Goal: Task Accomplishment & Management: Manage account settings

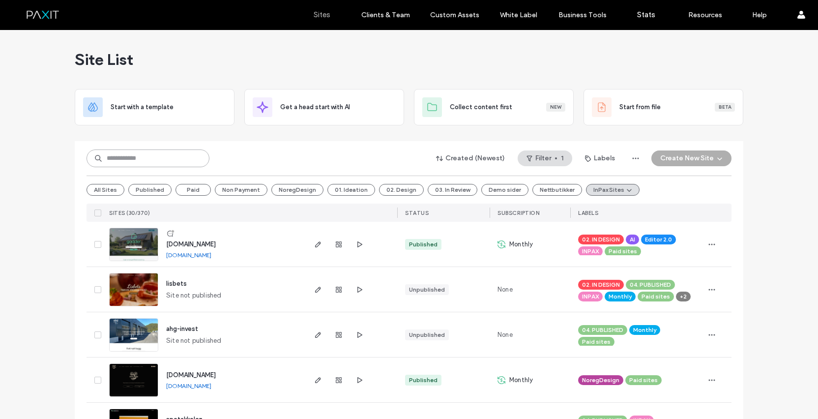
click at [177, 163] on input at bounding box center [148, 158] width 123 height 18
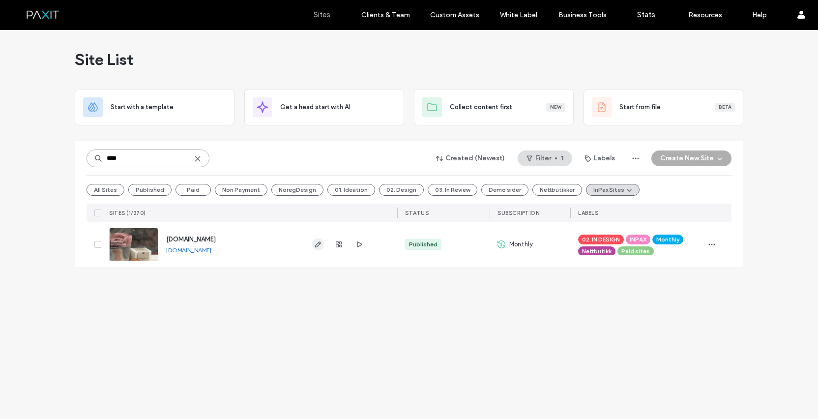
type input "****"
click at [316, 243] on icon "button" at bounding box center [318, 244] width 8 height 8
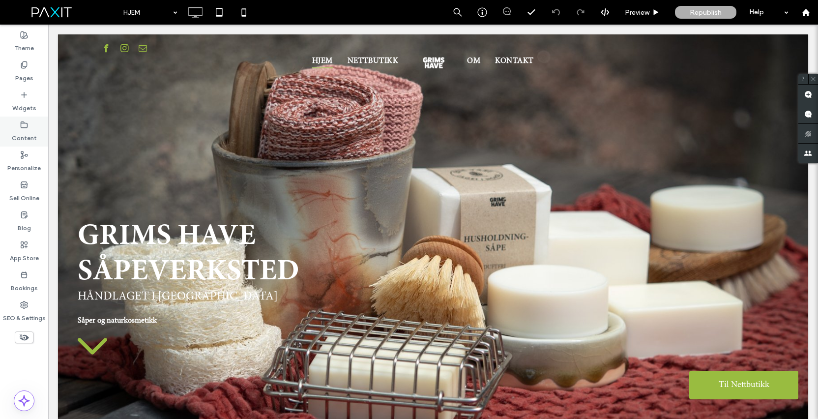
click at [24, 129] on label "Content" at bounding box center [24, 136] width 25 height 14
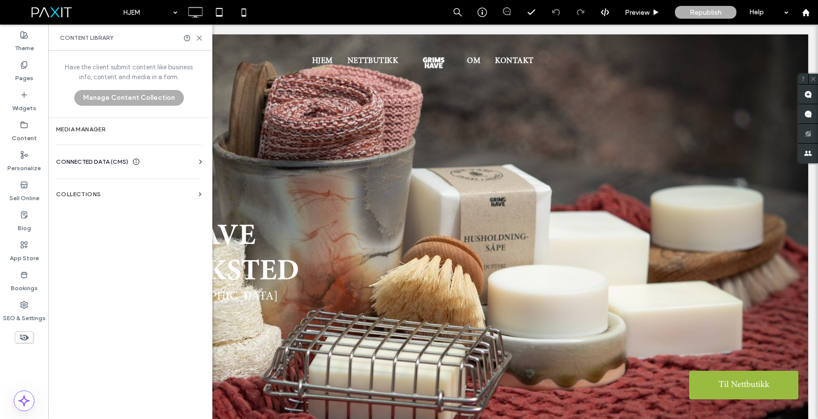
click at [25, 135] on label "Content" at bounding box center [24, 136] width 25 height 14
click at [104, 161] on span "CONNECTED DATA (CMS)" at bounding box center [92, 162] width 72 height 10
click at [105, 190] on section "Business Info" at bounding box center [130, 185] width 149 height 23
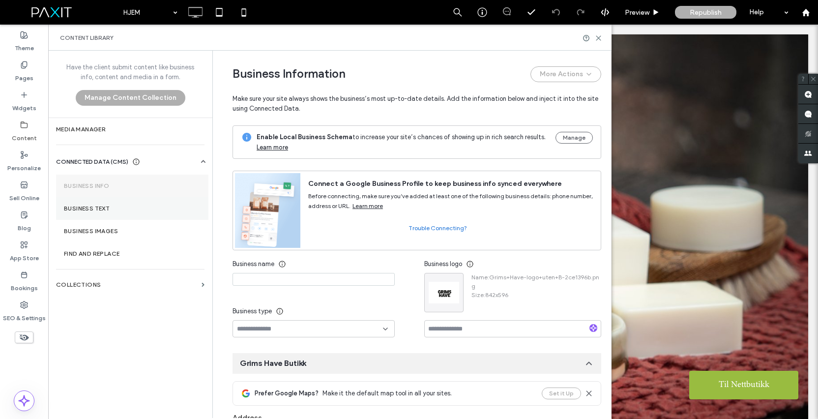
click at [135, 212] on section "Business Text" at bounding box center [132, 208] width 152 height 23
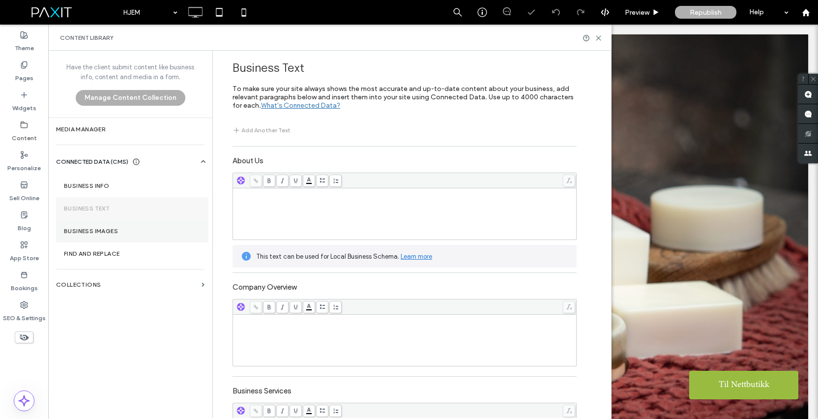
click at [135, 233] on label "Business Images" at bounding box center [132, 231] width 137 height 7
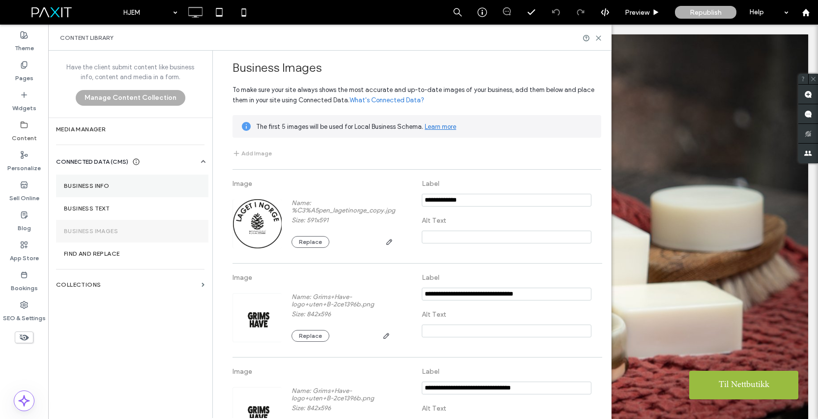
click at [112, 188] on label "Business Info" at bounding box center [132, 185] width 137 height 7
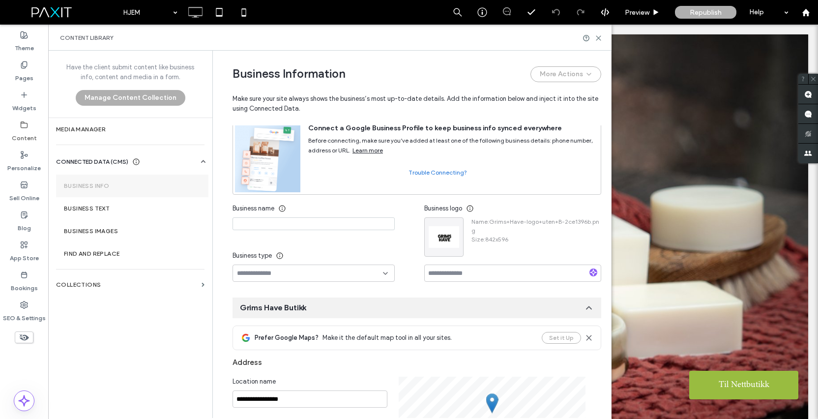
scroll to position [55, 0]
click at [252, 227] on input at bounding box center [313, 224] width 162 height 13
type input "**********"
click at [259, 275] on input at bounding box center [310, 274] width 146 height 8
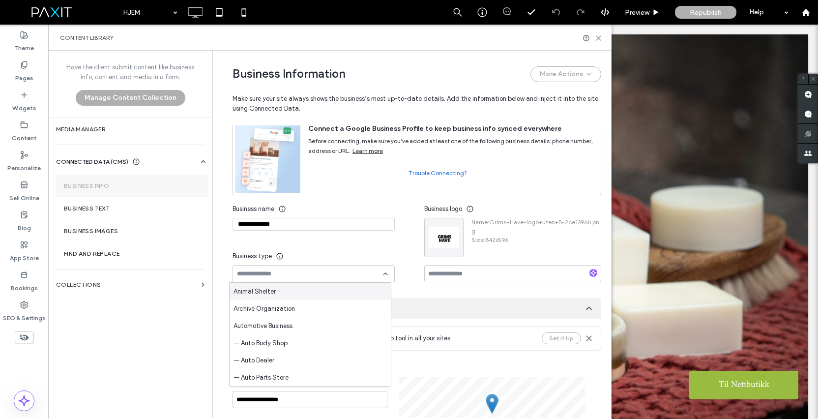
scroll to position [55, 0]
type input "*"
click at [411, 256] on div "**********" at bounding box center [328, 242] width 192 height 82
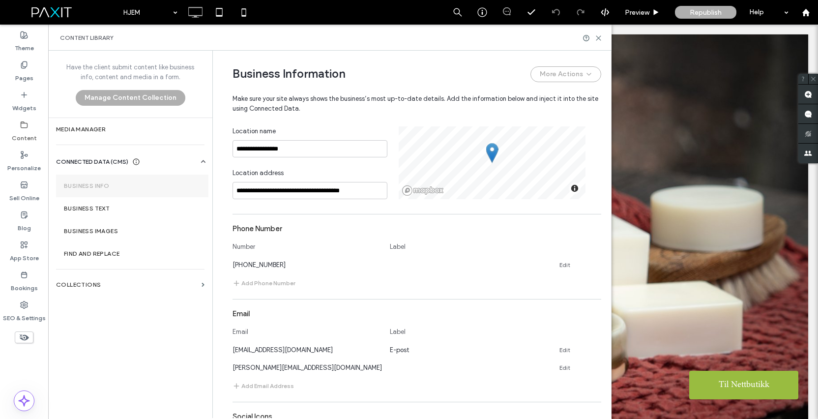
scroll to position [307, 0]
click at [278, 150] on input "**********" at bounding box center [309, 147] width 155 height 17
type input "**********"
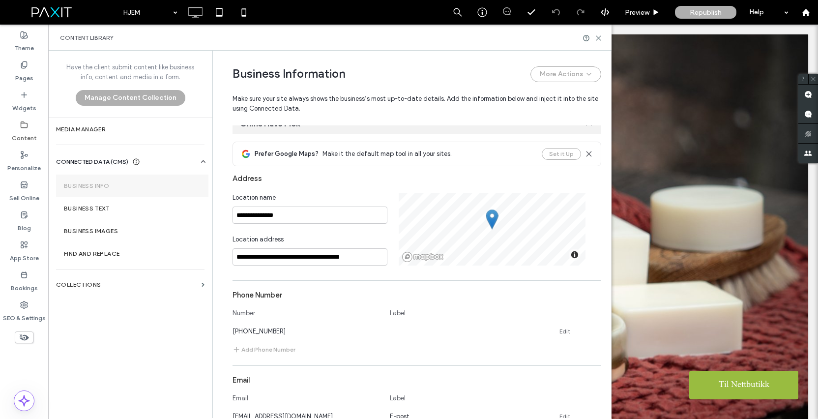
scroll to position [209, 0]
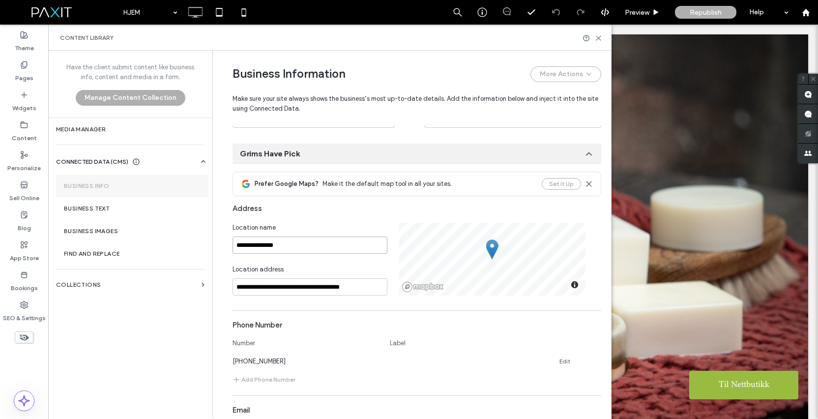
click at [286, 243] on input "**********" at bounding box center [309, 244] width 155 height 17
type input "**********"
click at [326, 220] on div "**********" at bounding box center [416, 234] width 369 height 124
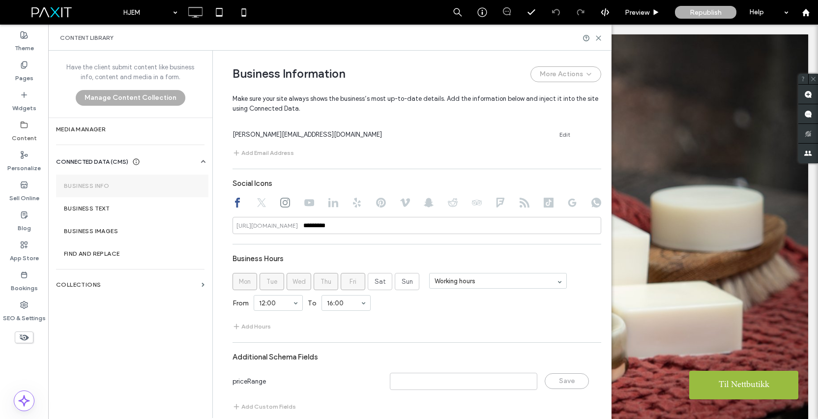
scroll to position [552, 0]
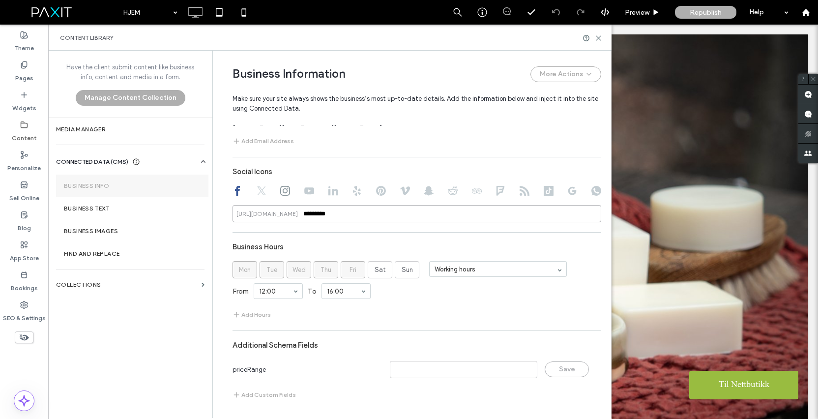
click at [331, 214] on input "*********" at bounding box center [416, 213] width 369 height 17
type input "*"
type input "*********"
click at [544, 248] on div "Business Hours" at bounding box center [416, 246] width 369 height 19
click at [509, 309] on div "Add Hours" at bounding box center [416, 315] width 369 height 12
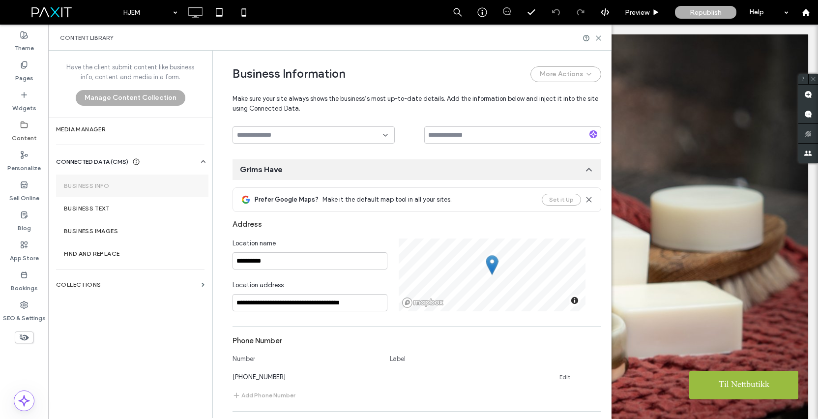
scroll to position [0, 0]
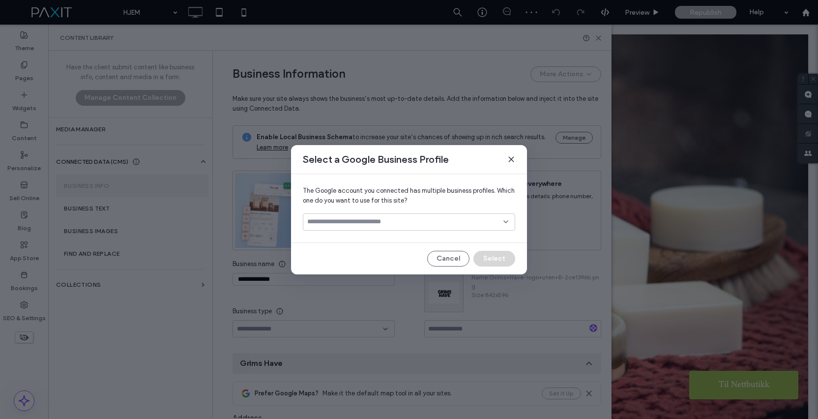
click at [453, 229] on div at bounding box center [409, 221] width 212 height 17
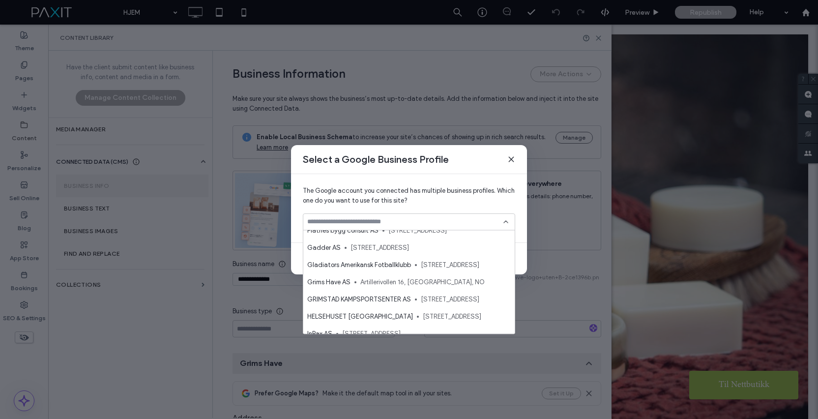
scroll to position [180, 0]
click at [452, 275] on div "Grims Have AS Artillerivollen 16, Kristiansand, NO" at bounding box center [408, 282] width 211 height 17
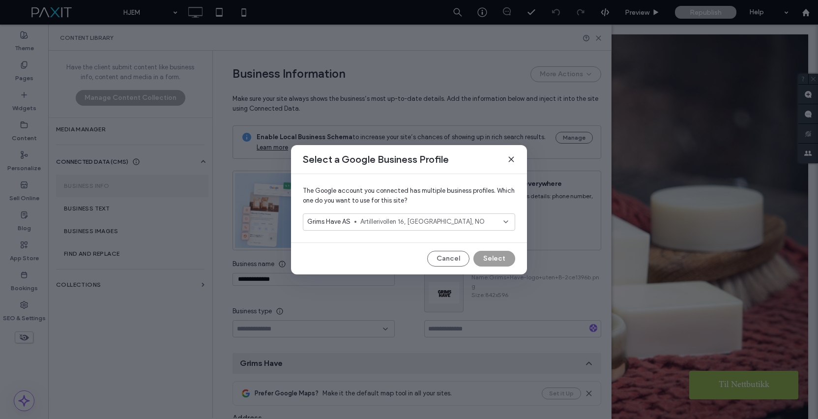
click at [497, 260] on button "Select" at bounding box center [494, 259] width 42 height 16
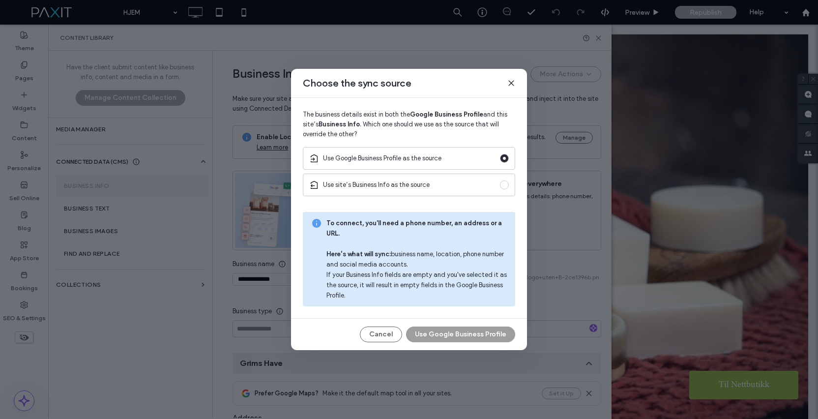
click at [456, 330] on button "Use Google Business Profile" at bounding box center [460, 334] width 109 height 16
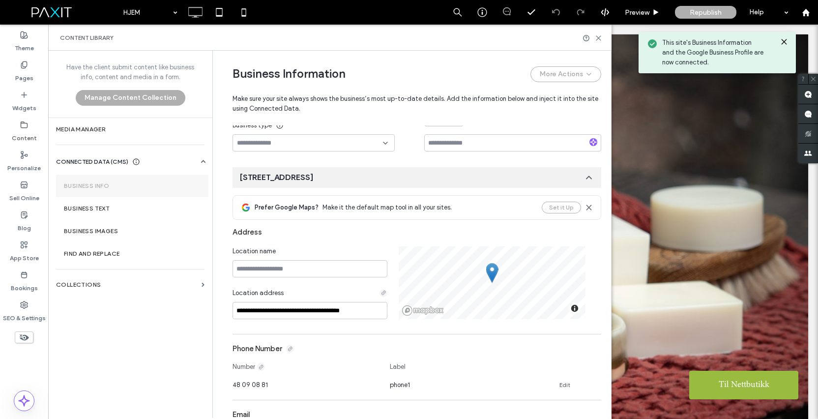
scroll to position [148, 0]
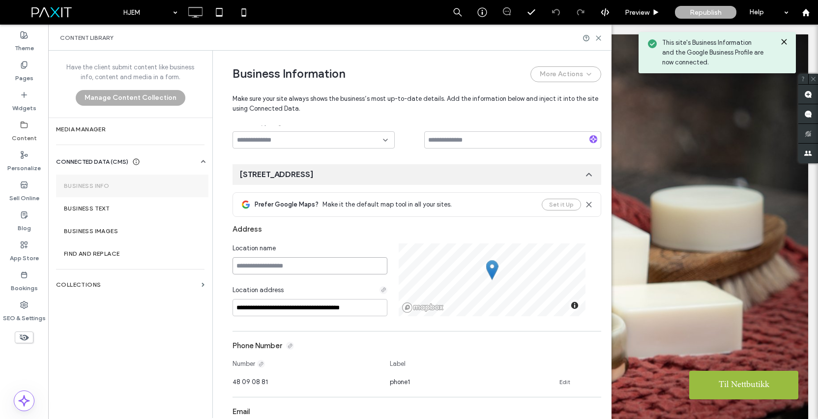
click at [337, 268] on input at bounding box center [309, 265] width 155 height 17
type input "*****"
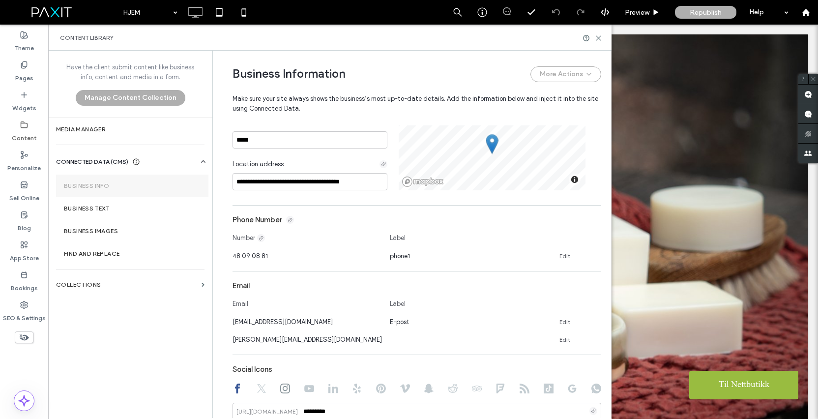
scroll to position [274, 0]
click at [286, 143] on input "*****" at bounding box center [309, 140] width 155 height 17
type input "**********"
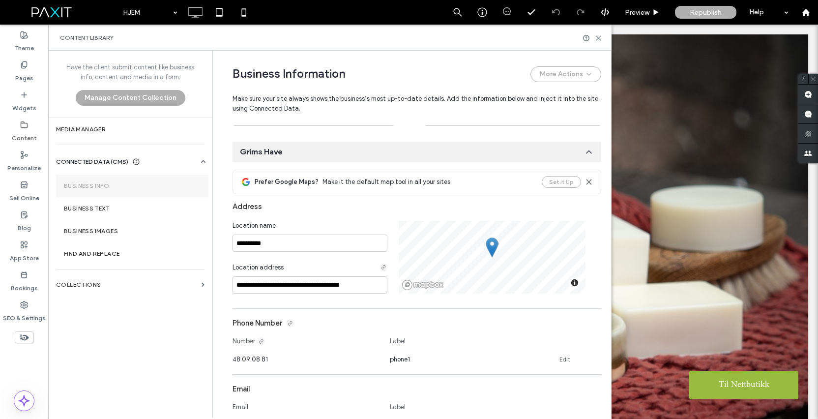
click at [370, 88] on span "Make sure your site always shows the business’s most up-to-date details. Add th…" at bounding box center [416, 97] width 369 height 31
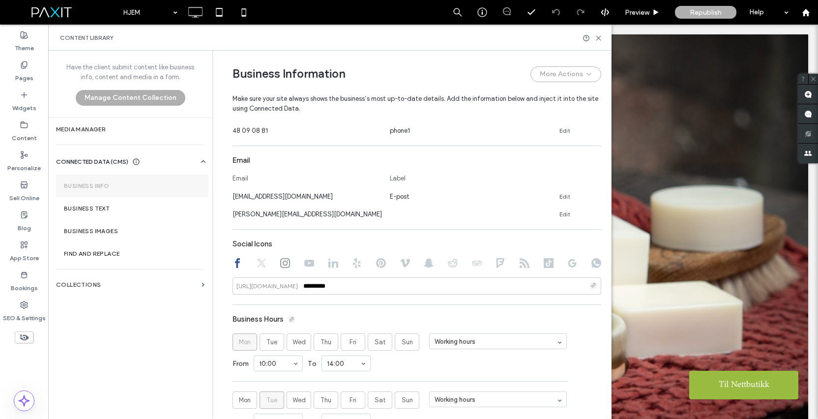
scroll to position [705, 0]
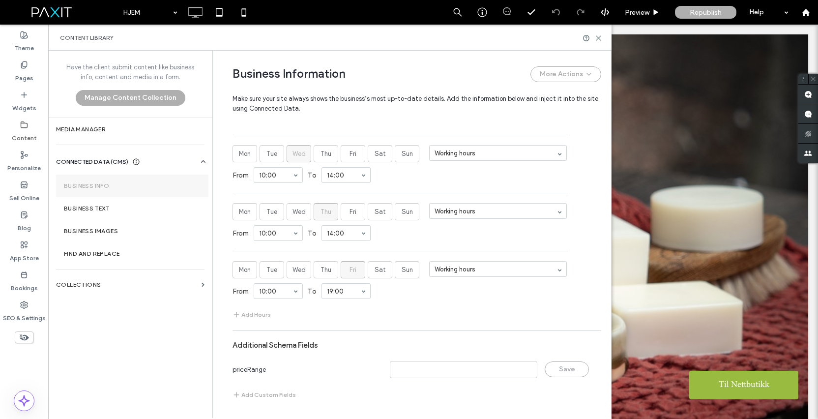
click at [370, 118] on div "Business Information More Actions Make sure your site always shows the business…" at bounding box center [416, 88] width 369 height 75
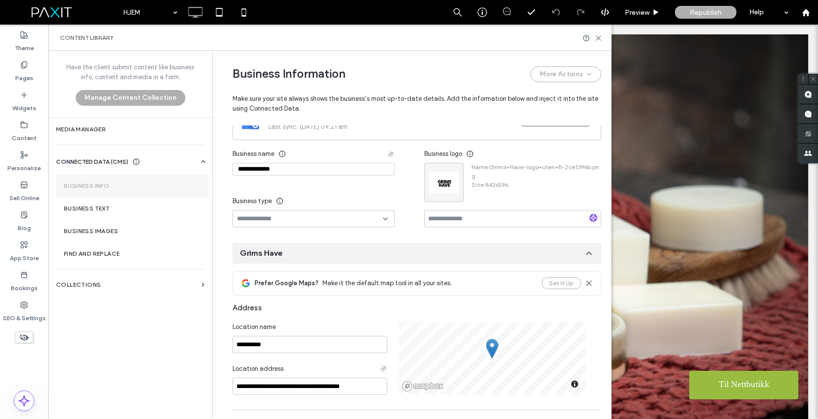
scroll to position [32, 0]
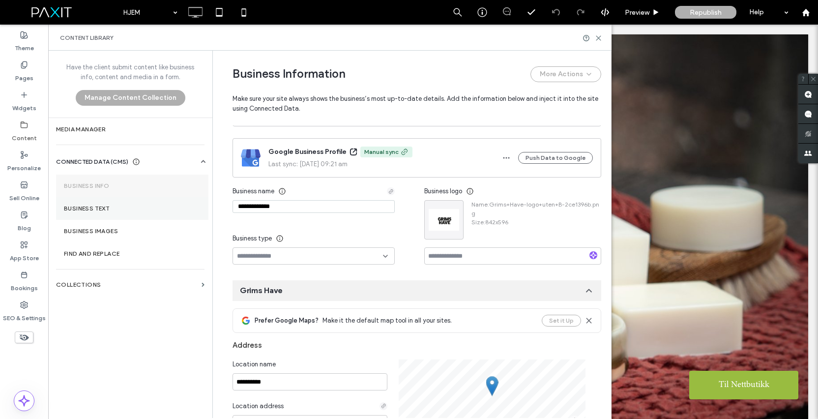
click at [84, 212] on section "Business Text" at bounding box center [132, 208] width 152 height 23
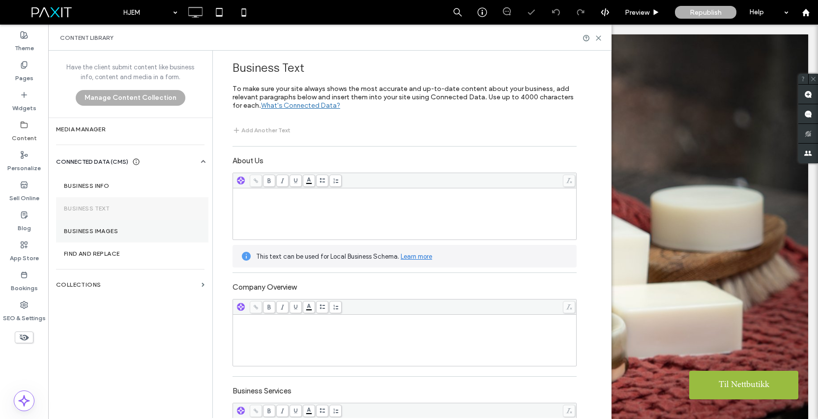
click at [86, 229] on label "Business Images" at bounding box center [132, 231] width 137 height 7
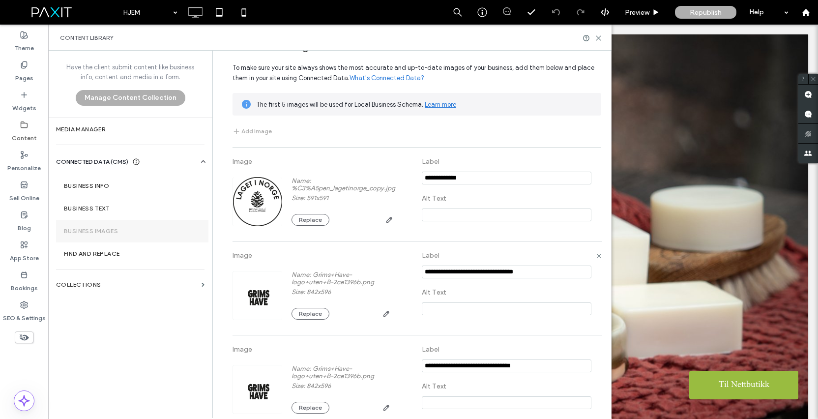
scroll to position [38, 0]
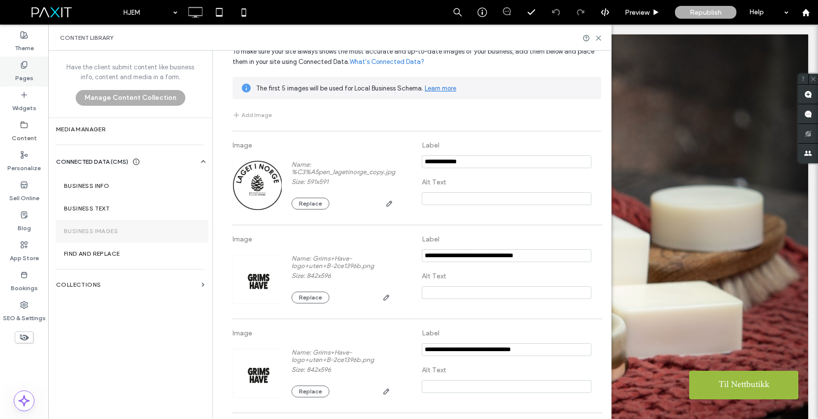
click at [18, 71] on label "Pages" at bounding box center [24, 76] width 18 height 14
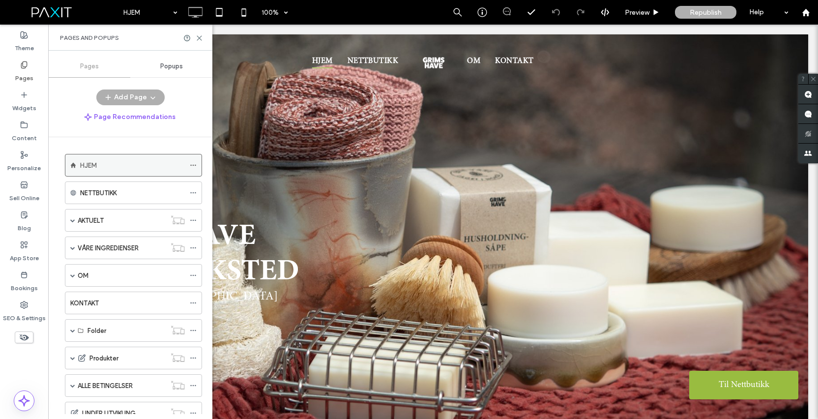
click at [191, 165] on use at bounding box center [192, 165] width 5 height 1
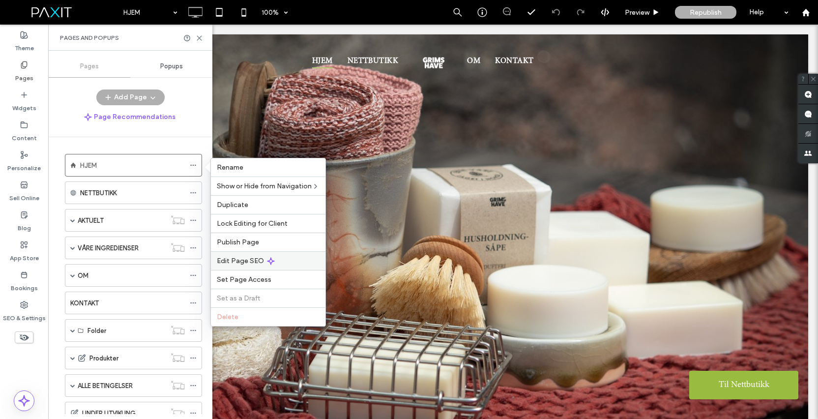
click at [248, 260] on span "Edit Page SEO" at bounding box center [240, 261] width 47 height 8
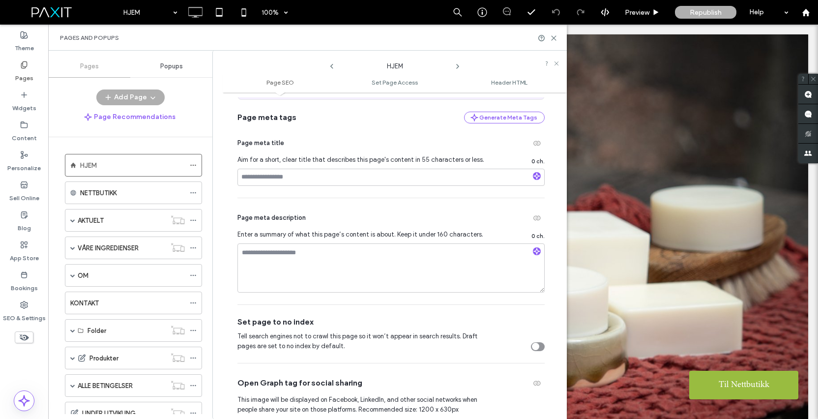
scroll to position [0, 0]
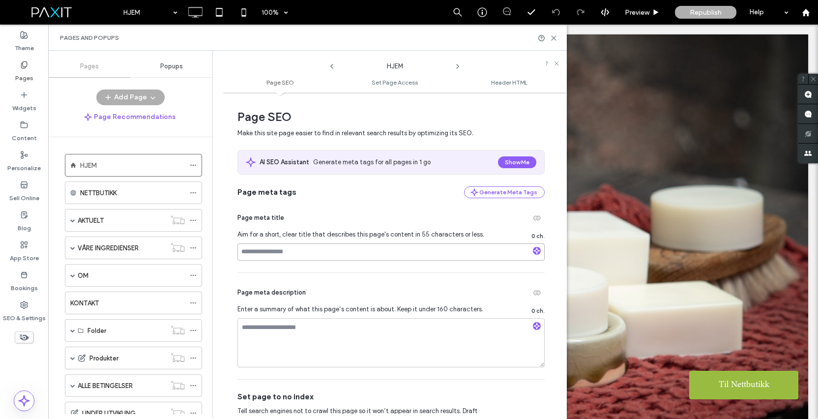
click at [299, 253] on input at bounding box center [390, 251] width 307 height 17
click at [533, 249] on icon "button" at bounding box center [536, 250] width 7 height 7
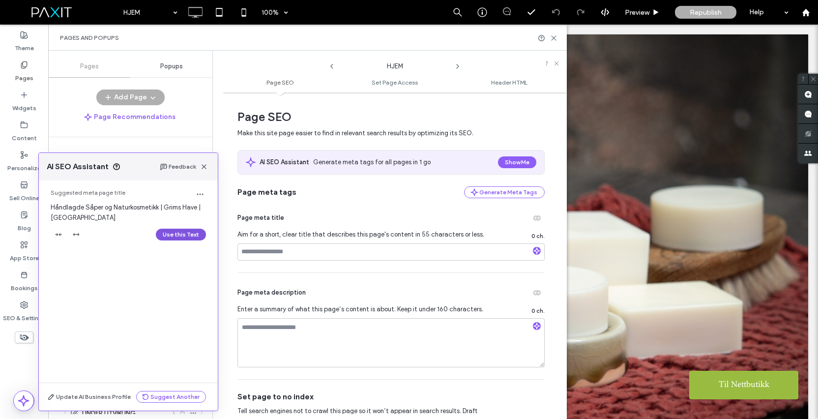
click at [182, 236] on button "Use this Text" at bounding box center [181, 235] width 50 height 12
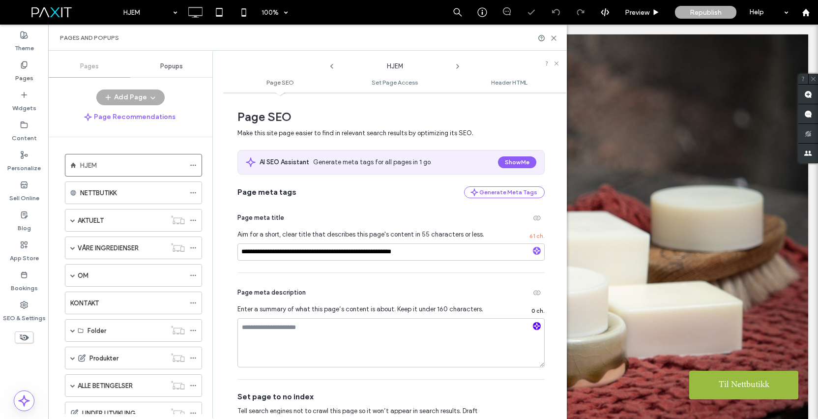
click at [533, 327] on icon "button" at bounding box center [536, 325] width 7 height 7
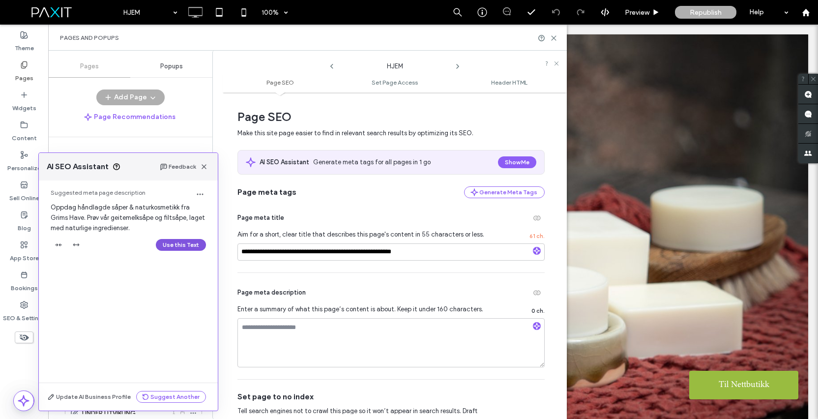
click at [176, 243] on button "Use this Text" at bounding box center [181, 245] width 50 height 12
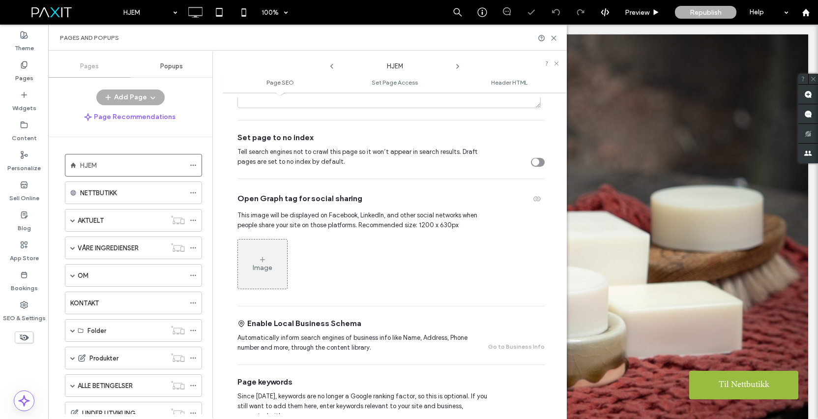
scroll to position [278, 0]
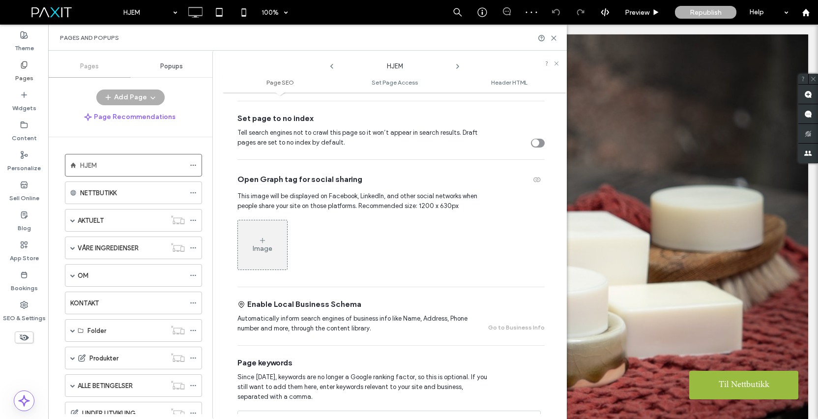
click at [258, 237] on div "Image" at bounding box center [262, 244] width 49 height 47
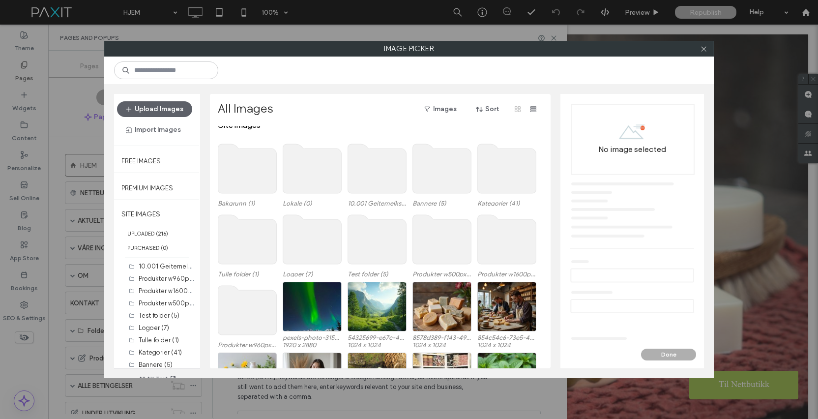
scroll to position [0, 0]
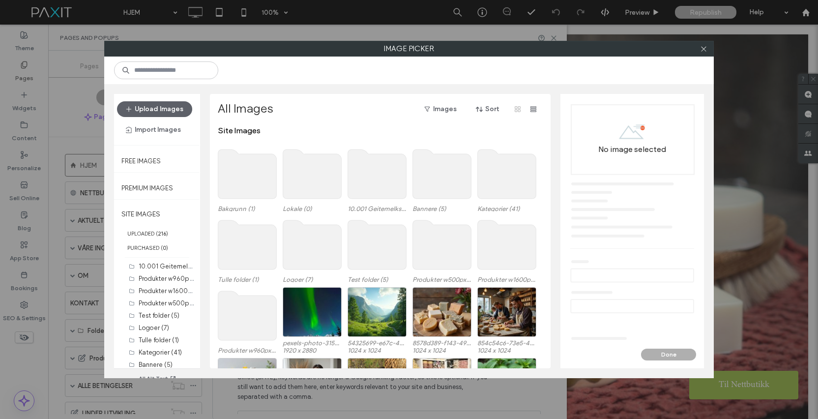
click at [255, 175] on use at bounding box center [247, 173] width 58 height 49
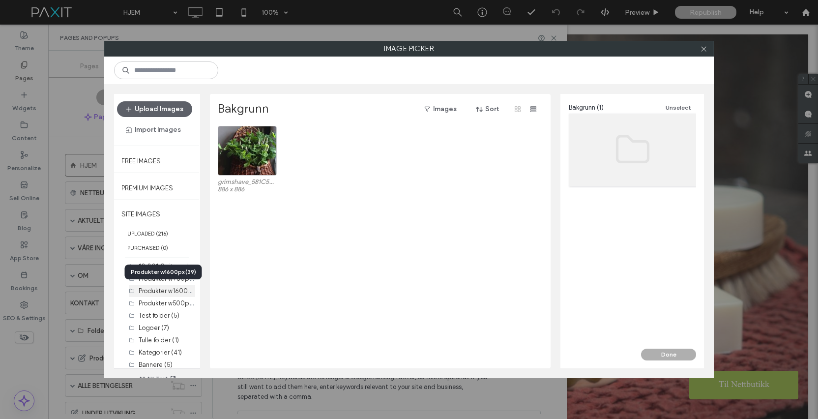
click at [151, 286] on div "Produkter w1600px (39)" at bounding box center [167, 291] width 57 height 10
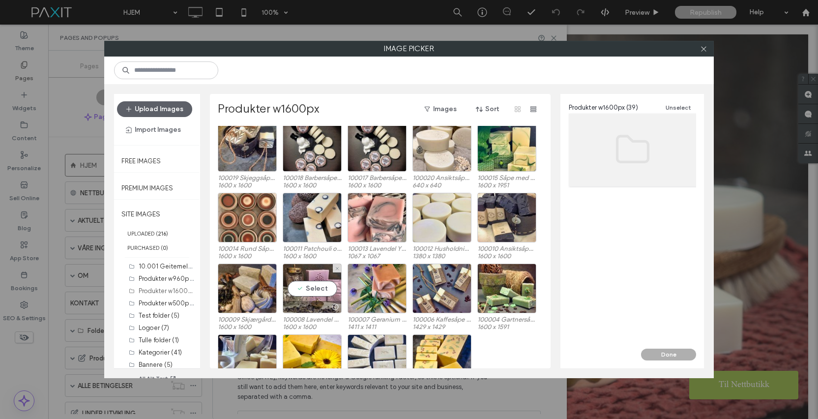
scroll to position [286, 0]
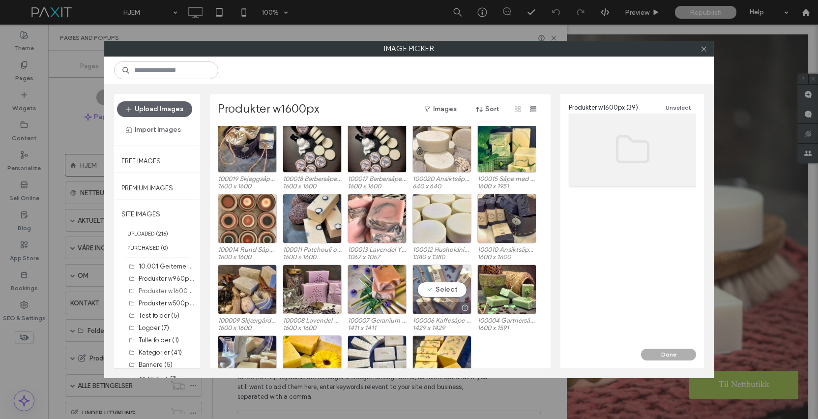
click at [442, 292] on div "Select" at bounding box center [441, 289] width 59 height 50
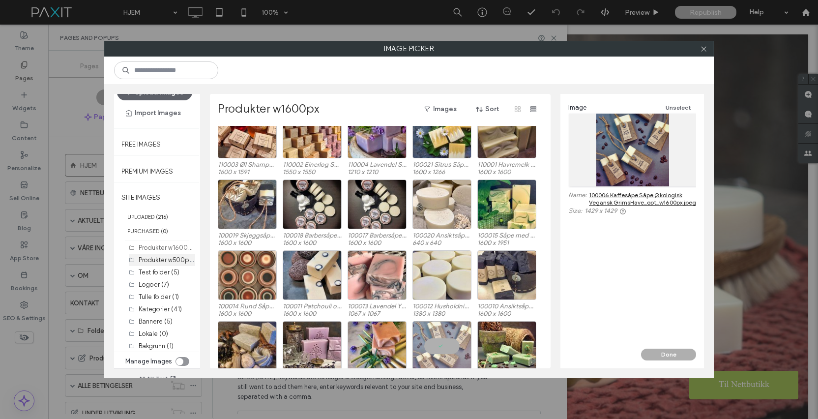
scroll to position [16, 0]
click at [668, 355] on button "Done" at bounding box center [668, 354] width 55 height 12
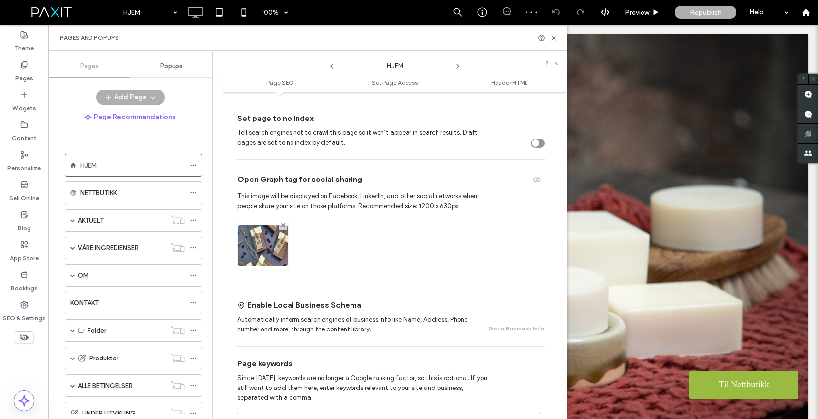
click at [265, 247] on img at bounding box center [263, 258] width 50 height 67
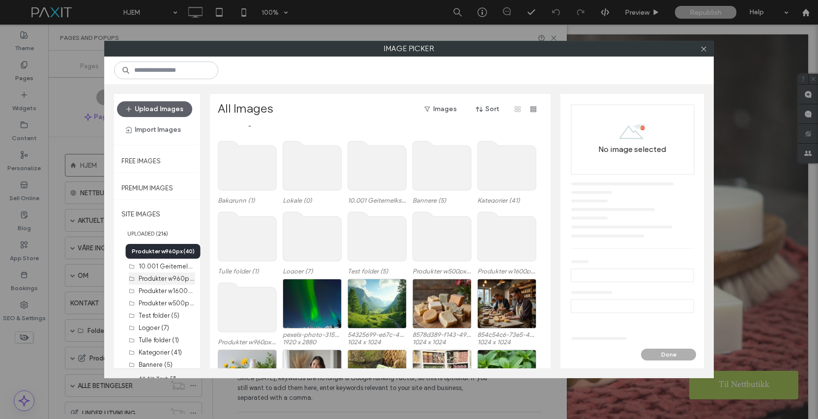
scroll to position [28, 0]
click at [155, 332] on div "Bannere (5)" at bounding box center [167, 336] width 57 height 10
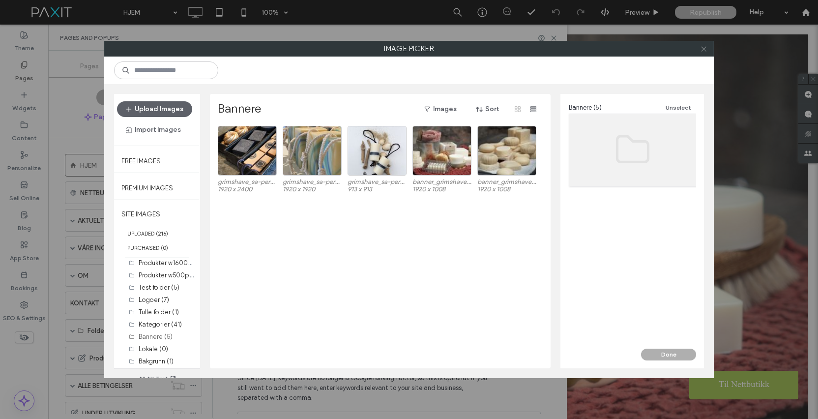
click at [705, 47] on icon at bounding box center [703, 48] width 7 height 7
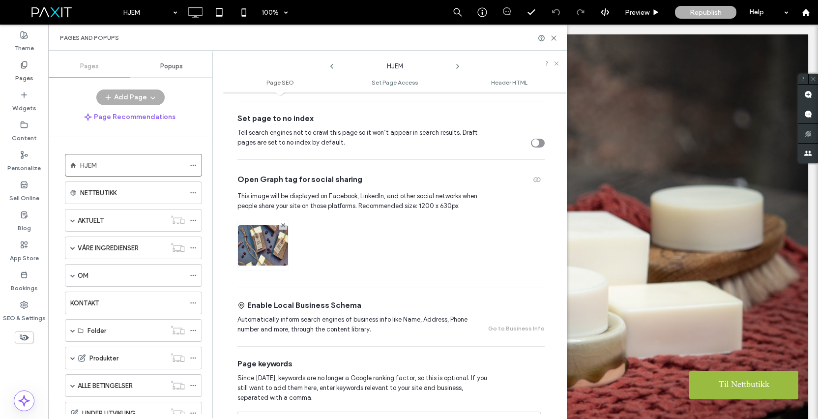
click at [260, 235] on img at bounding box center [263, 258] width 50 height 67
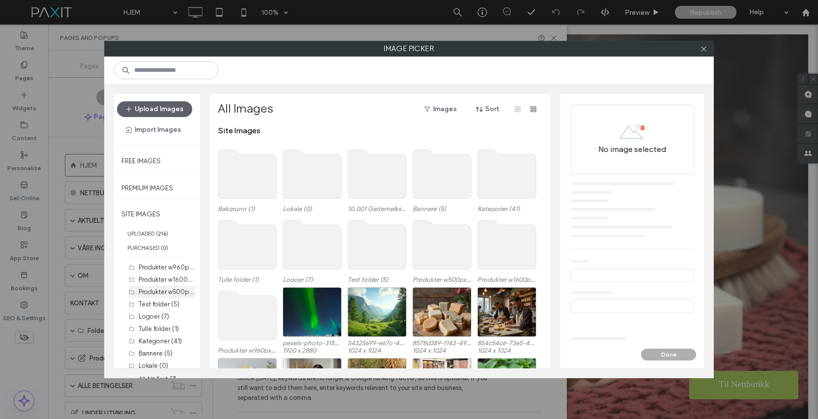
scroll to position [0, 0]
click at [160, 276] on label "Produkter w960px (40)" at bounding box center [173, 277] width 68 height 9
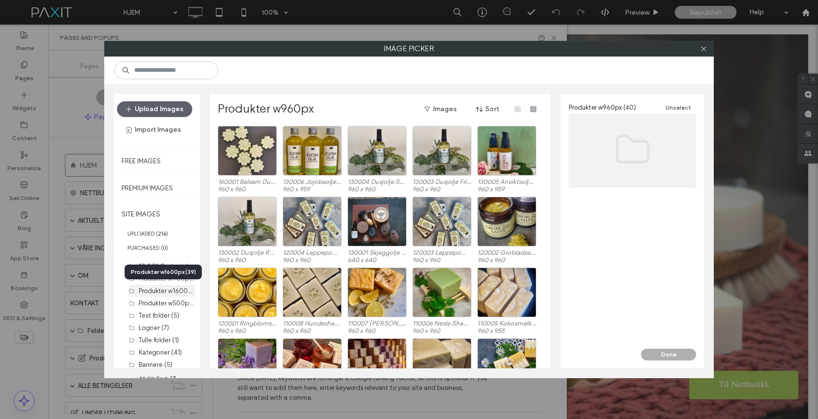
click at [159, 292] on label "Produkter w1600px (39)" at bounding box center [174, 290] width 70 height 9
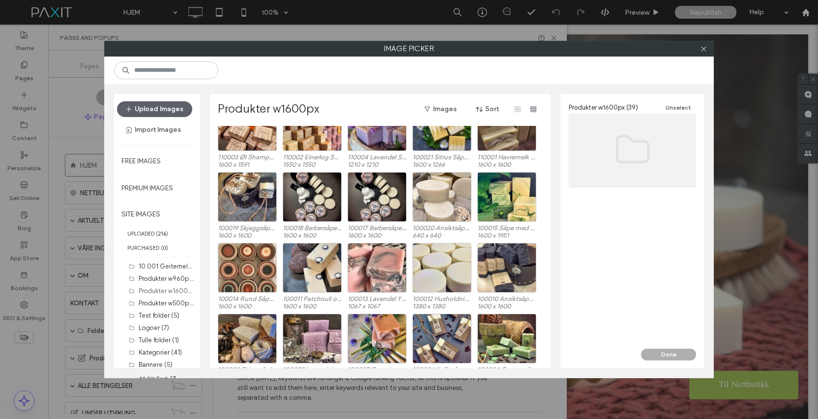
scroll to position [324, 0]
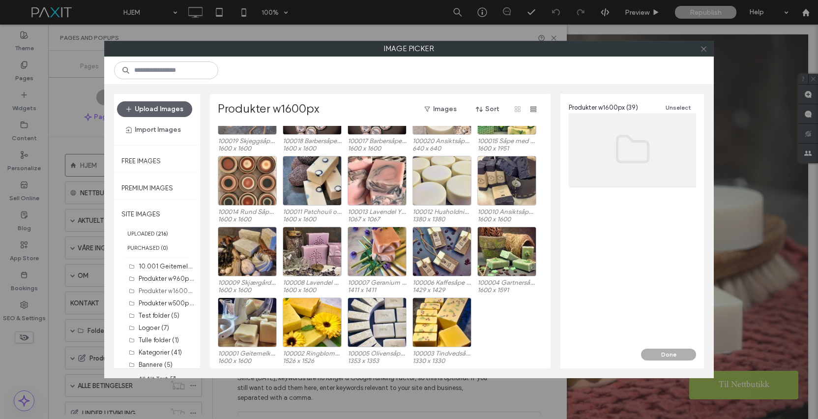
click at [704, 47] on icon at bounding box center [703, 48] width 7 height 7
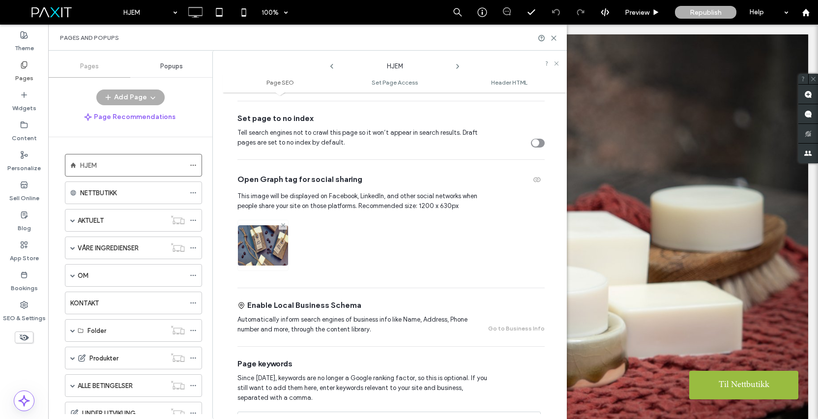
click at [284, 225] on use at bounding box center [283, 225] width 4 height 4
click at [264, 238] on icon at bounding box center [263, 240] width 8 height 8
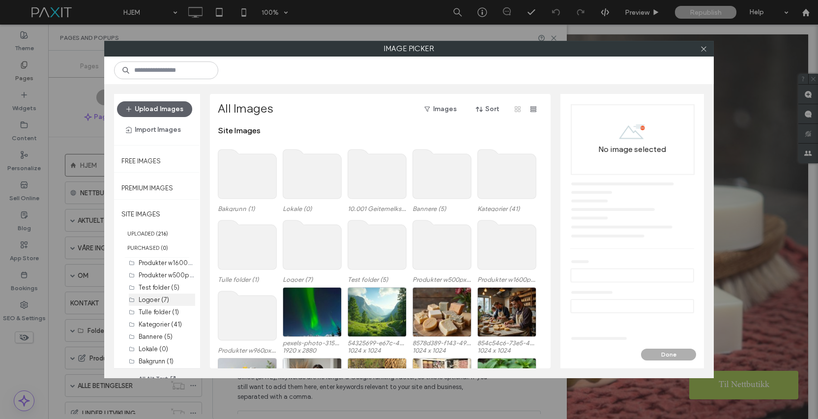
scroll to position [17, 0]
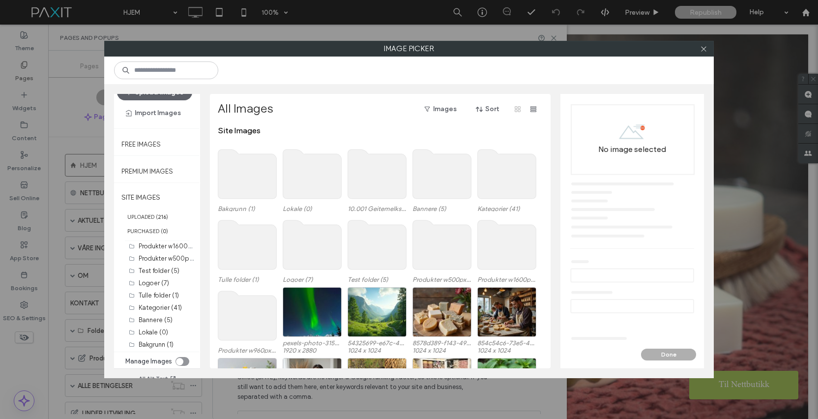
click at [178, 362] on icon "toggle" at bounding box center [180, 361] width 4 height 3
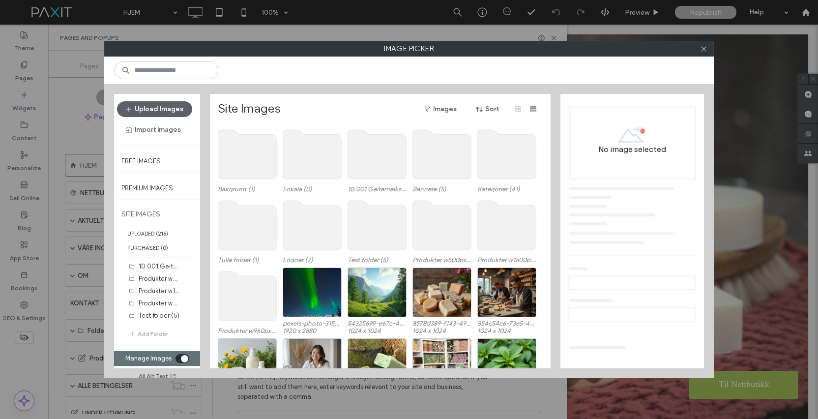
scroll to position [0, 0]
click at [151, 332] on button "Add Folder" at bounding box center [148, 334] width 39 height 10
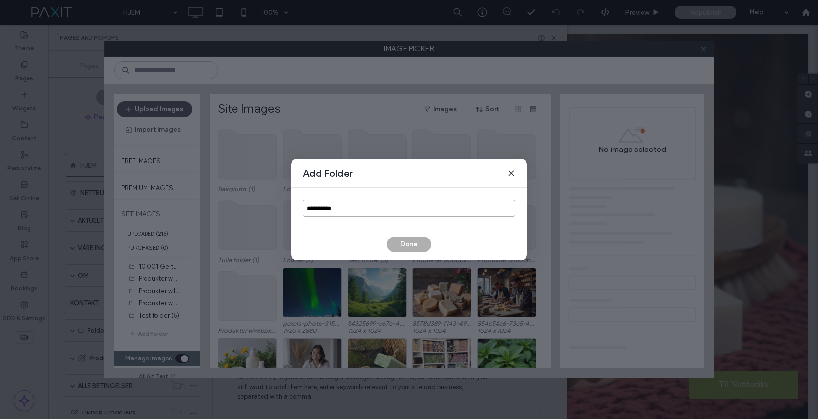
click at [356, 208] on input "**********" at bounding box center [409, 208] width 212 height 17
type input "*********"
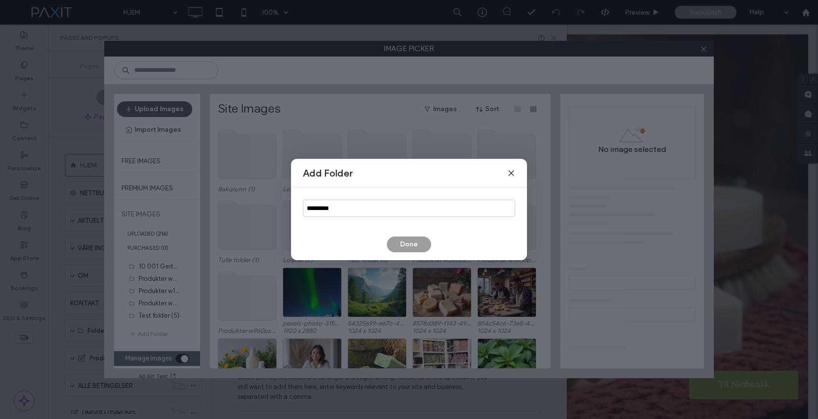
click at [402, 240] on button "Done" at bounding box center [409, 244] width 44 height 16
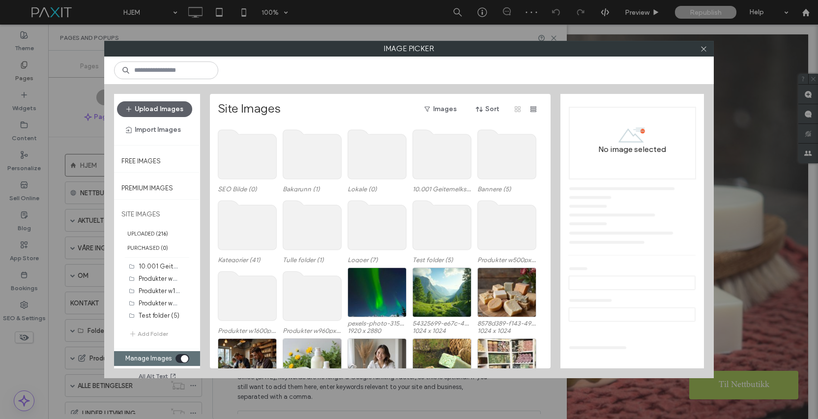
click at [180, 356] on div "toggle" at bounding box center [182, 358] width 14 height 9
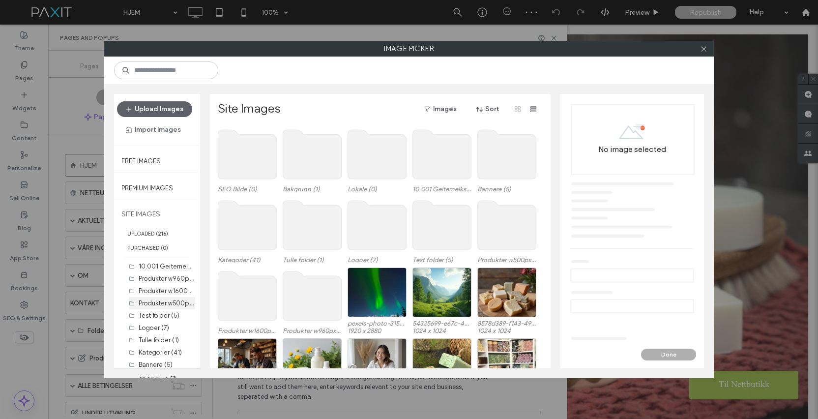
scroll to position [40, 0]
click at [162, 357] on label "SEO Bilde (0)" at bounding box center [159, 360] width 40 height 7
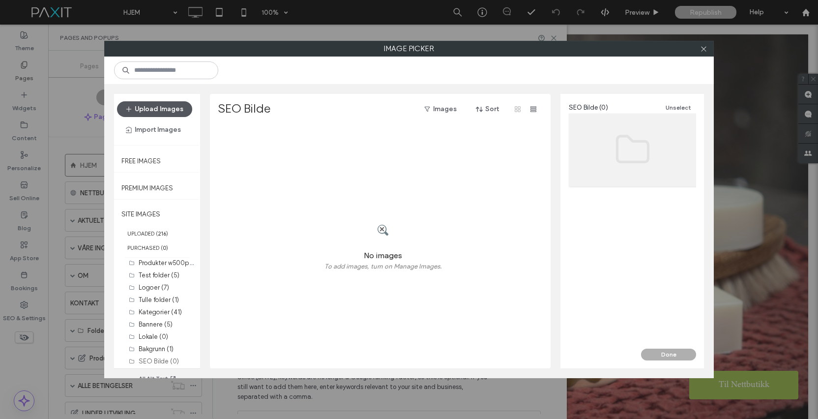
click at [173, 113] on button "Upload Images" at bounding box center [154, 109] width 75 height 16
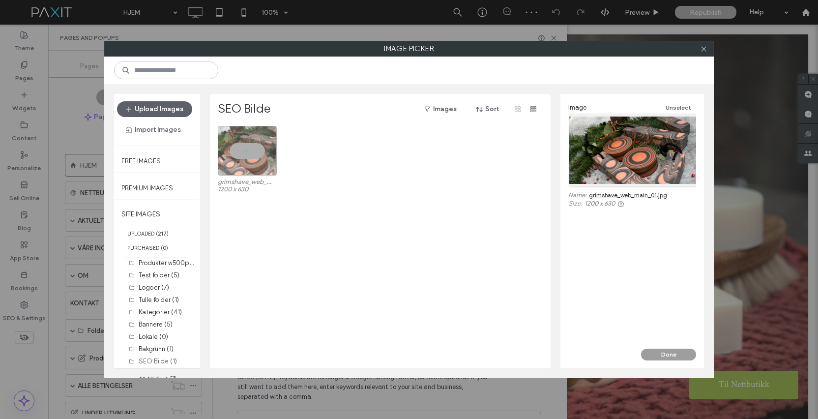
click at [668, 351] on button "Done" at bounding box center [668, 354] width 55 height 12
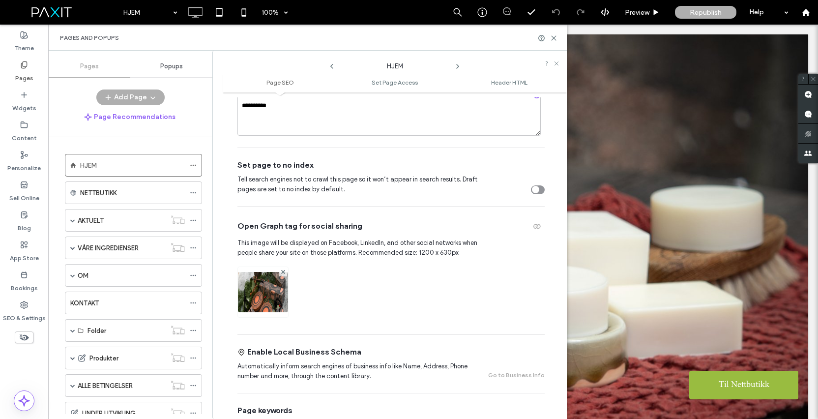
scroll to position [0, 0]
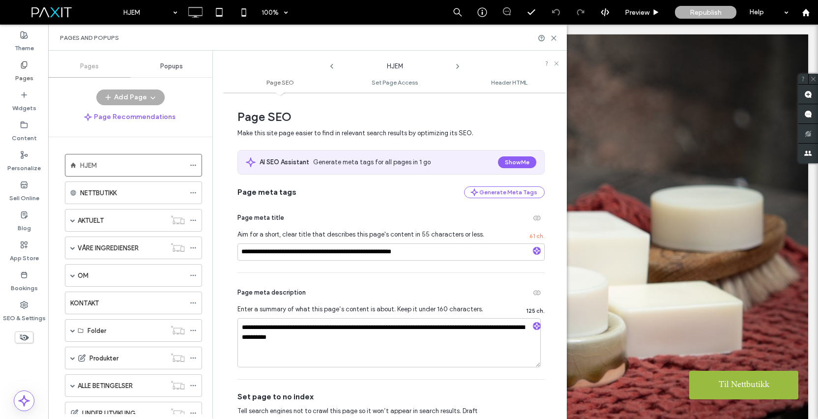
click at [457, 66] on icon at bounding box center [458, 66] width 8 height 8
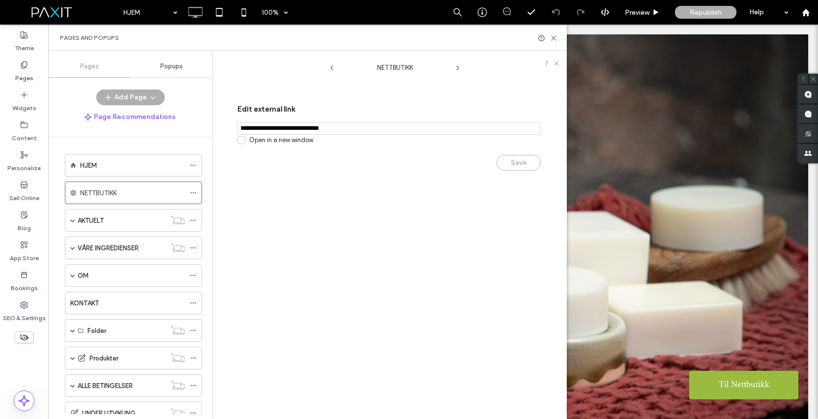
click at [332, 65] on icon at bounding box center [332, 68] width 8 height 8
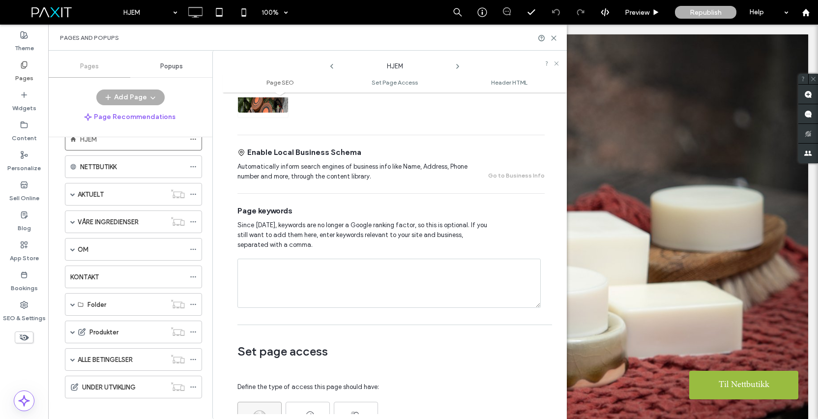
scroll to position [27, 0]
click at [23, 131] on label "Content" at bounding box center [24, 136] width 25 height 14
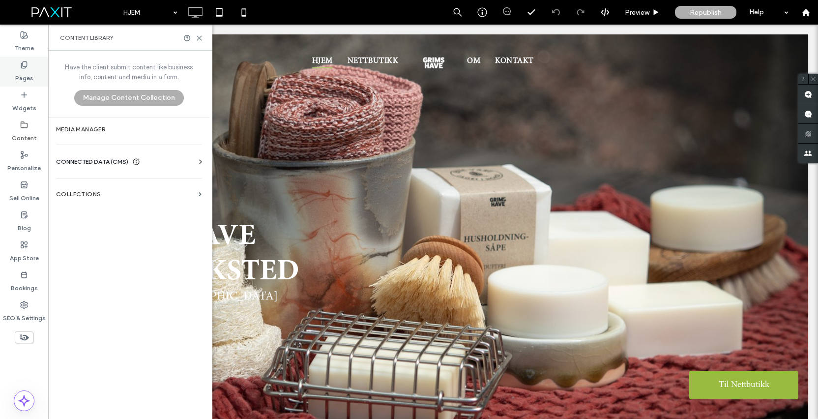
click at [23, 69] on label "Pages" at bounding box center [24, 76] width 18 height 14
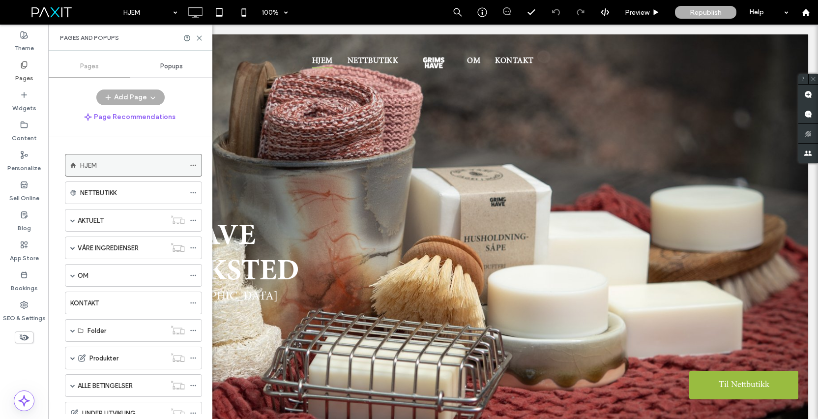
click at [193, 164] on icon at bounding box center [193, 165] width 7 height 7
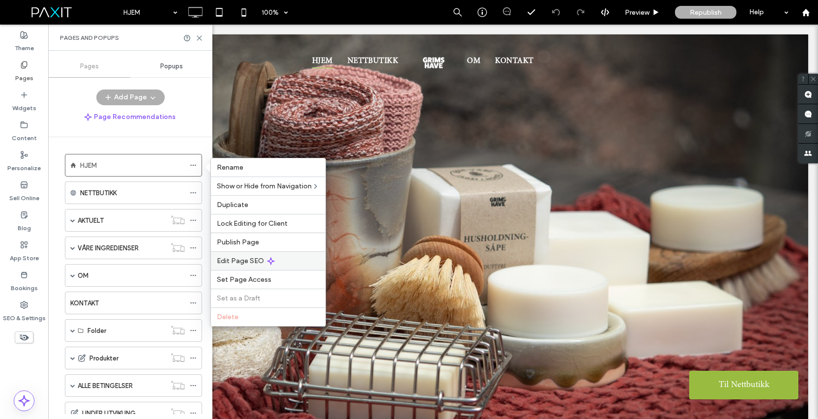
click at [263, 258] on div "Edit Page SEO" at bounding box center [268, 260] width 115 height 19
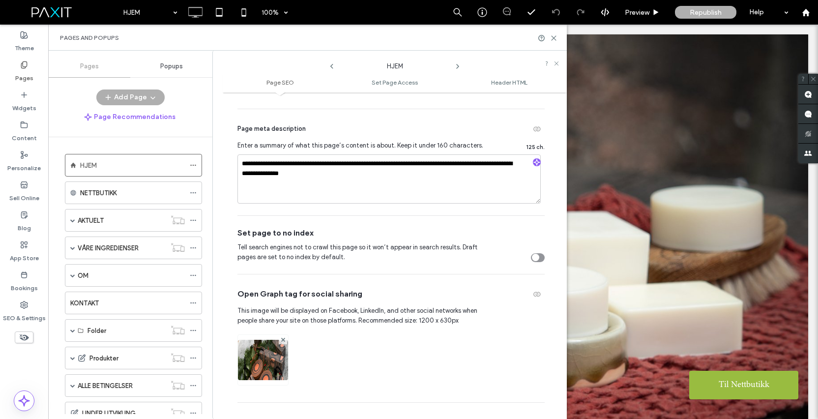
scroll to position [190, 0]
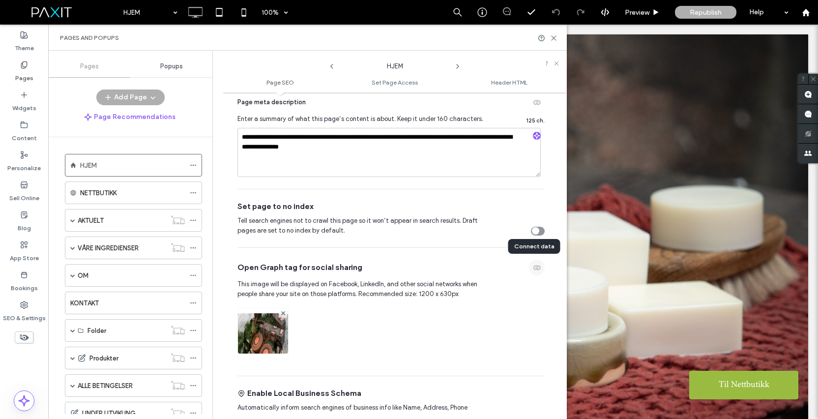
click at [533, 268] on use "button" at bounding box center [536, 267] width 7 height 5
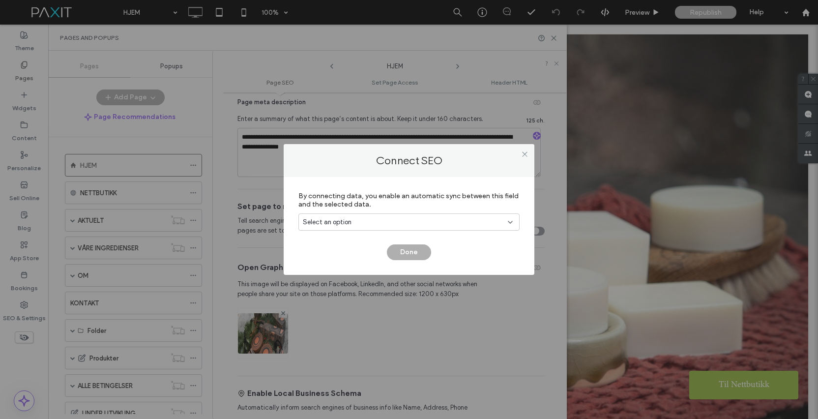
click at [471, 227] on div "Select an option" at bounding box center [408, 221] width 221 height 17
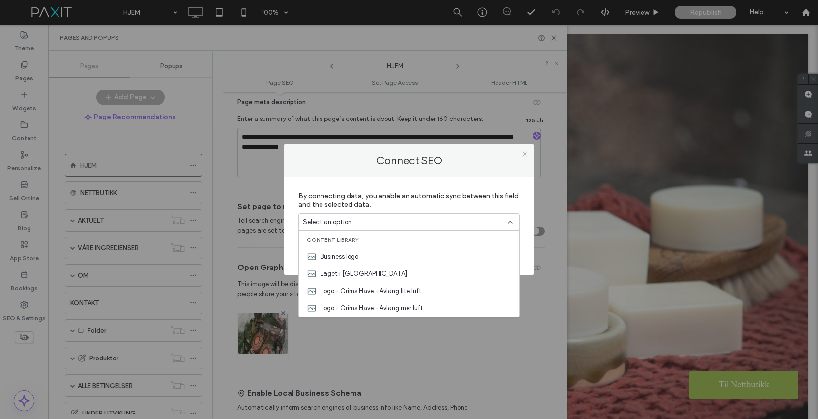
click at [523, 154] on icon at bounding box center [524, 153] width 7 height 7
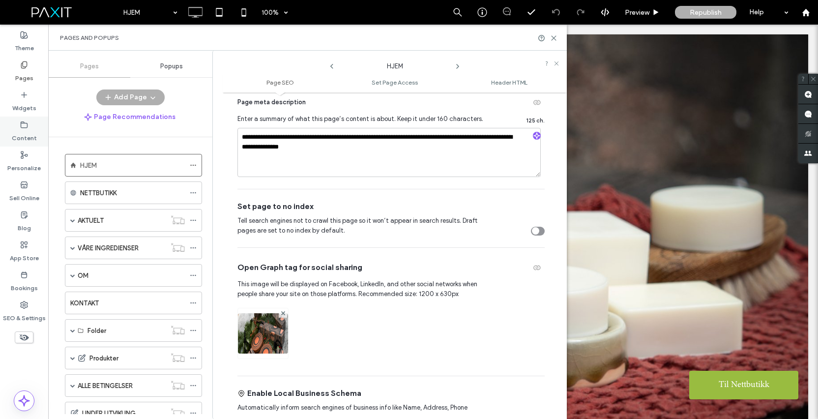
click at [21, 132] on label "Content" at bounding box center [24, 136] width 25 height 14
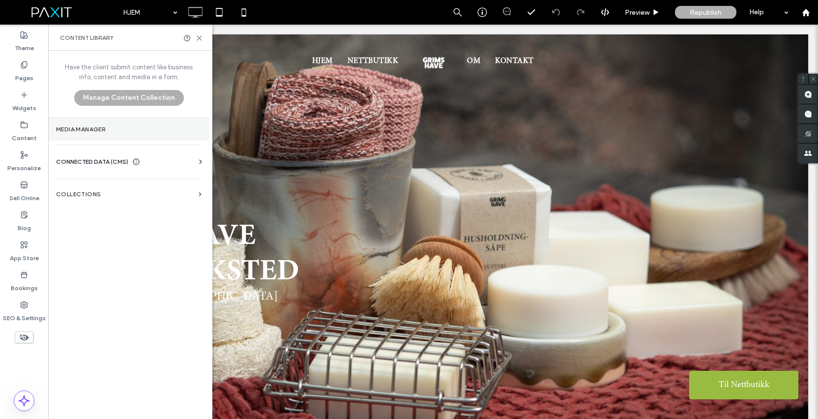
click at [116, 131] on label "Media Manager" at bounding box center [128, 129] width 145 height 7
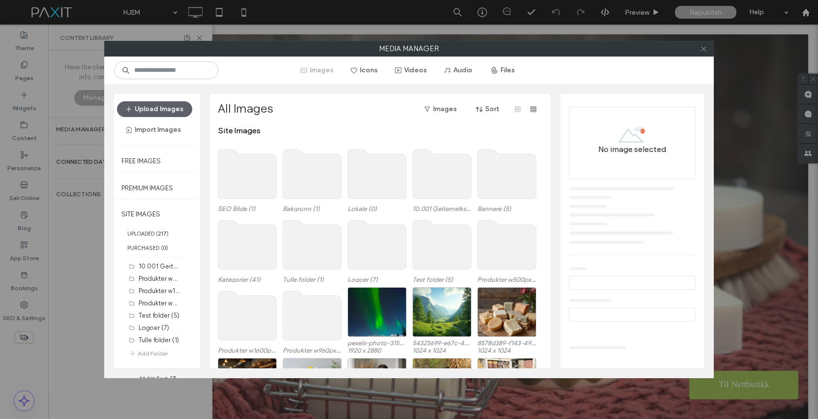
click at [702, 53] on span at bounding box center [703, 48] width 7 height 15
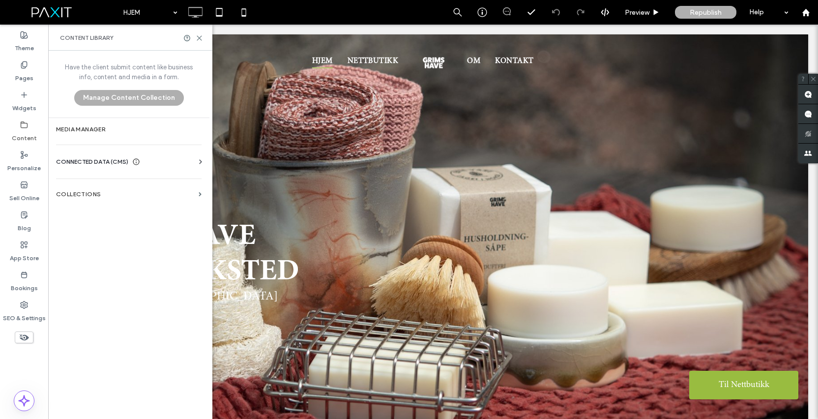
click at [115, 160] on span "CONNECTED DATA (CMS)" at bounding box center [92, 162] width 72 height 10
click at [127, 224] on section "Business Images" at bounding box center [130, 231] width 149 height 23
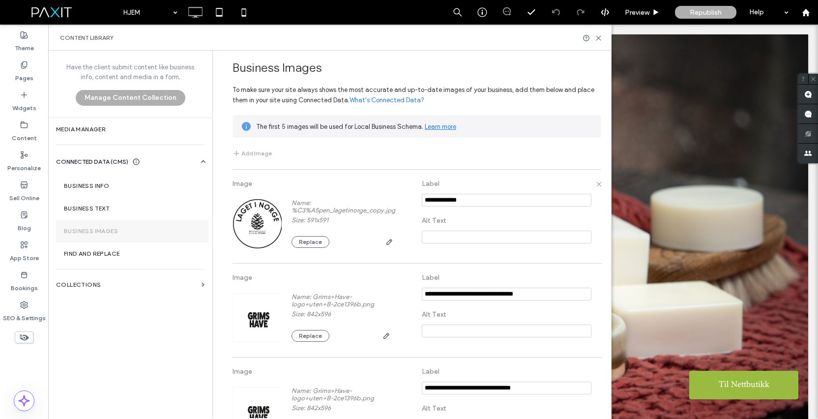
scroll to position [38, 0]
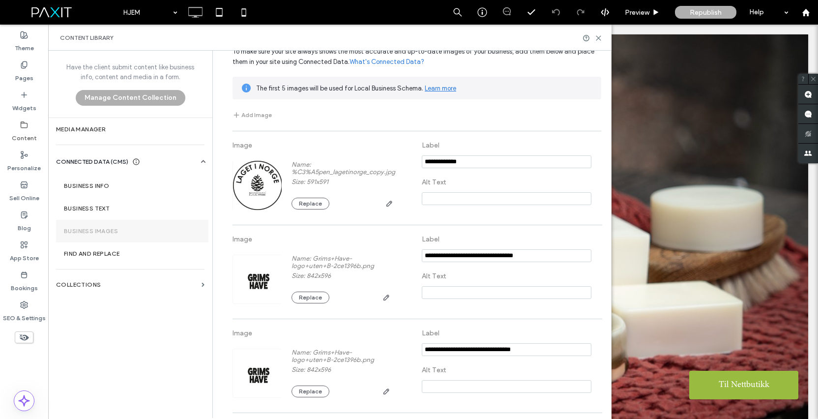
click at [246, 115] on button "Add Image" at bounding box center [251, 115] width 39 height 12
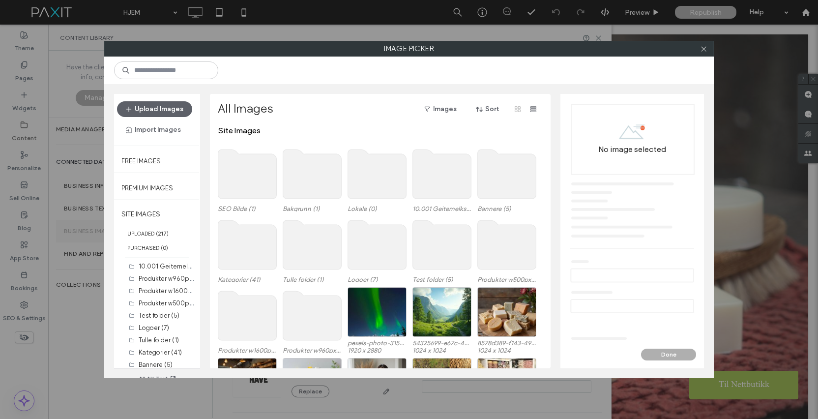
click at [250, 178] on use at bounding box center [247, 173] width 58 height 49
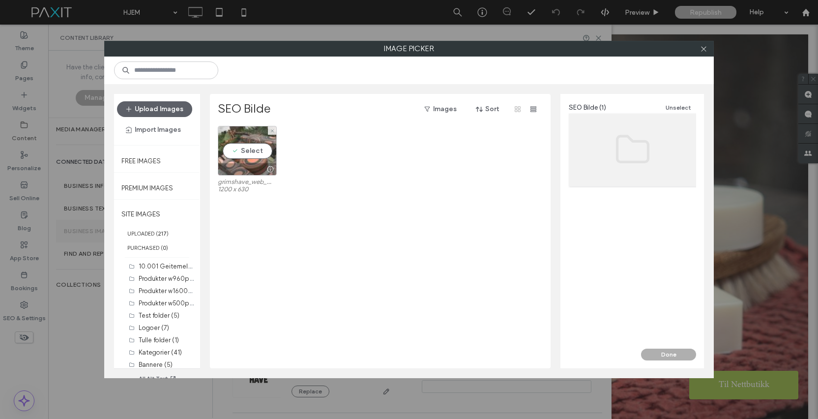
click at [250, 152] on div "Select" at bounding box center [247, 151] width 59 height 50
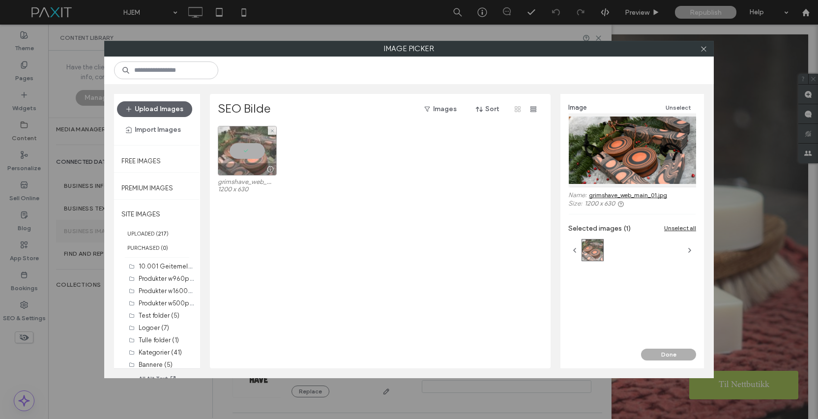
click at [250, 152] on div at bounding box center [247, 151] width 59 height 50
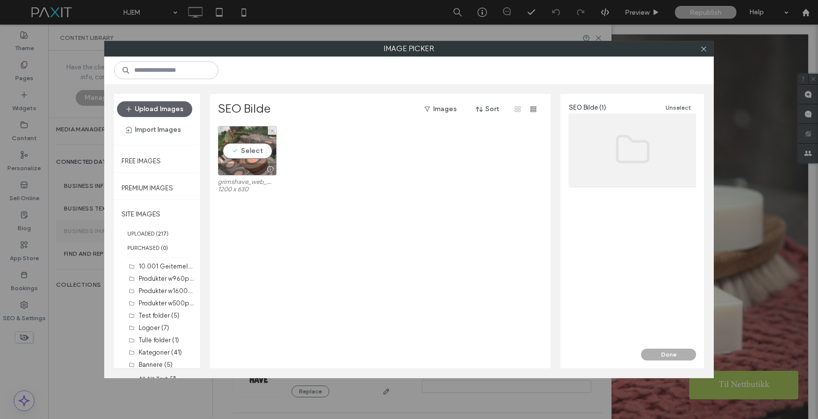
click at [250, 152] on div "Select" at bounding box center [247, 151] width 59 height 50
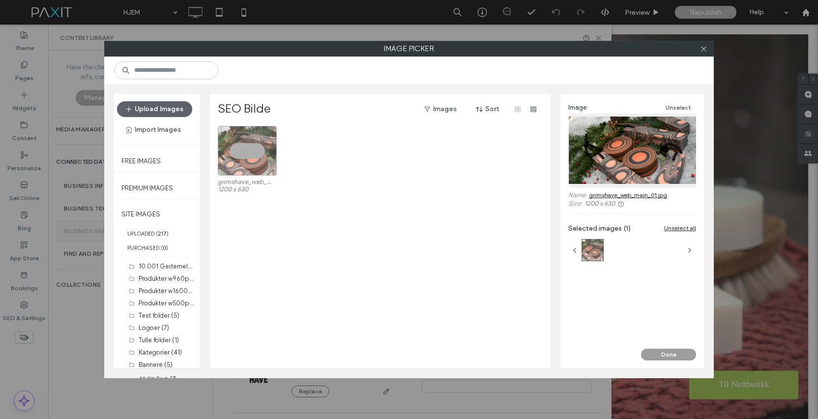
click at [671, 349] on button "Done" at bounding box center [668, 354] width 55 height 12
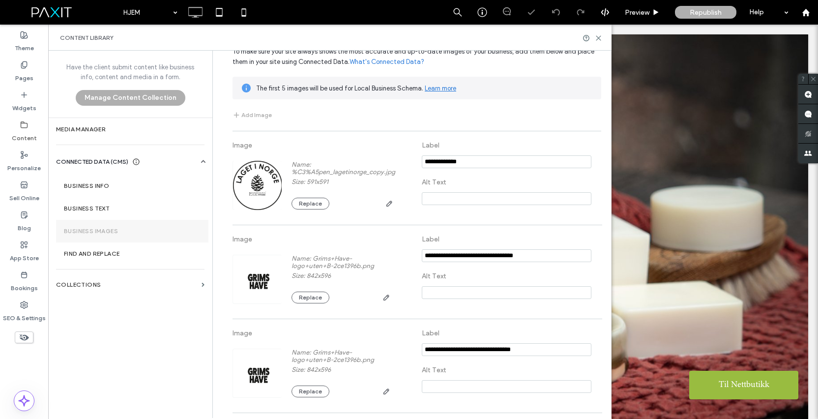
scroll to position [154, 0]
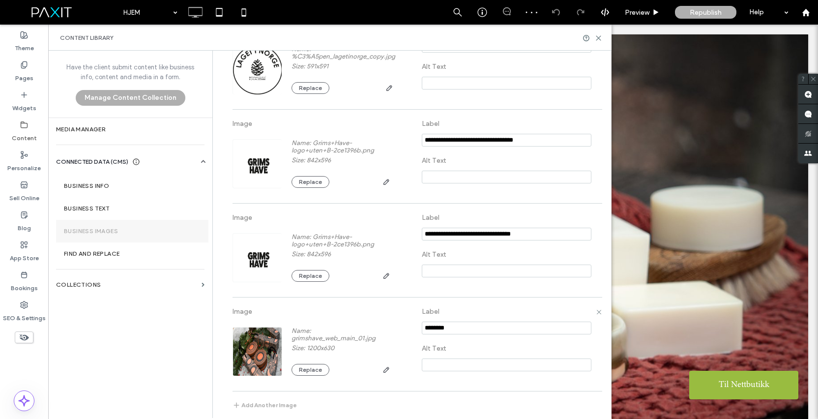
click at [454, 330] on input "notEmpty" at bounding box center [507, 327] width 170 height 13
type input "**********"
click at [439, 367] on input at bounding box center [507, 364] width 170 height 13
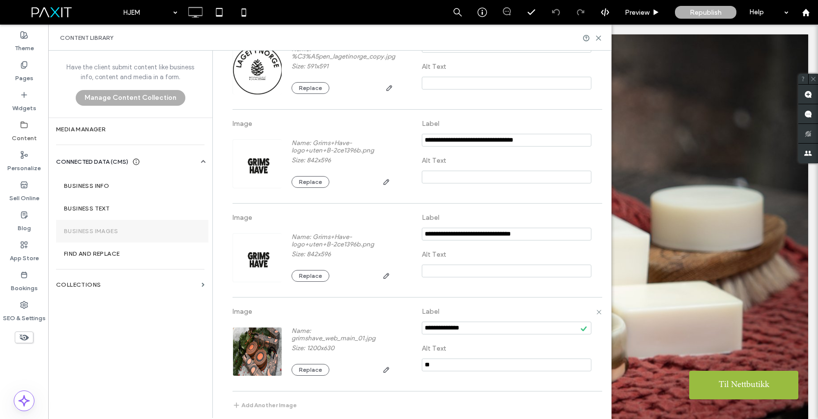
type input "*"
type input "**********"
click at [501, 345] on label "Alt Text" at bounding box center [507, 348] width 170 height 18
click at [481, 296] on luft "Image Name: Grims+Have-logo+uten+B-2ce1396b.png Size: 842x596 Replace Label Alt…" at bounding box center [416, 255] width 369 height 94
click at [437, 329] on input "notEmpty" at bounding box center [507, 327] width 170 height 13
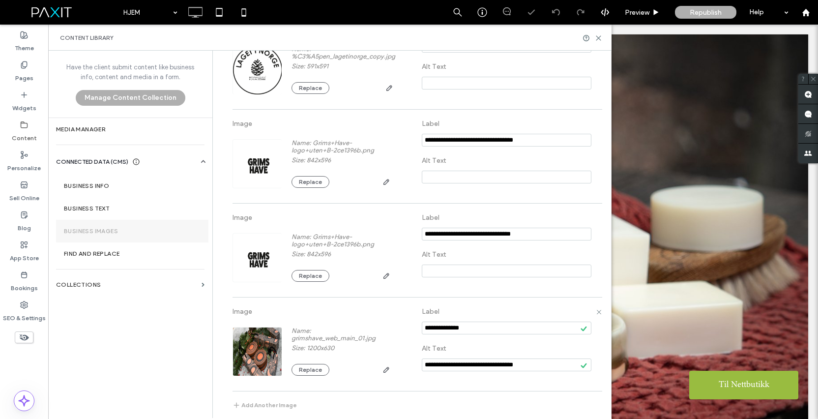
click at [481, 308] on label "Label" at bounding box center [507, 311] width 170 height 18
click at [481, 325] on input "notEmpty" at bounding box center [507, 327] width 170 height 13
type input "**********"
click at [108, 332] on div "Have the client submit content like business info, content and media in a form.…" at bounding box center [130, 234] width 164 height 366
click at [599, 36] on icon at bounding box center [598, 37] width 7 height 7
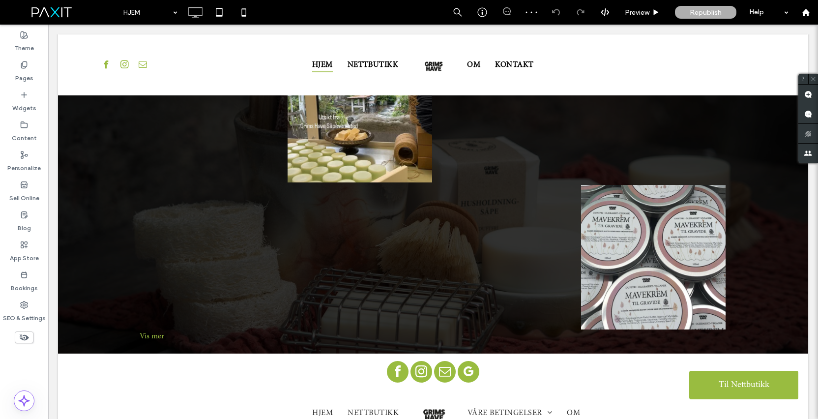
scroll to position [2240, 0]
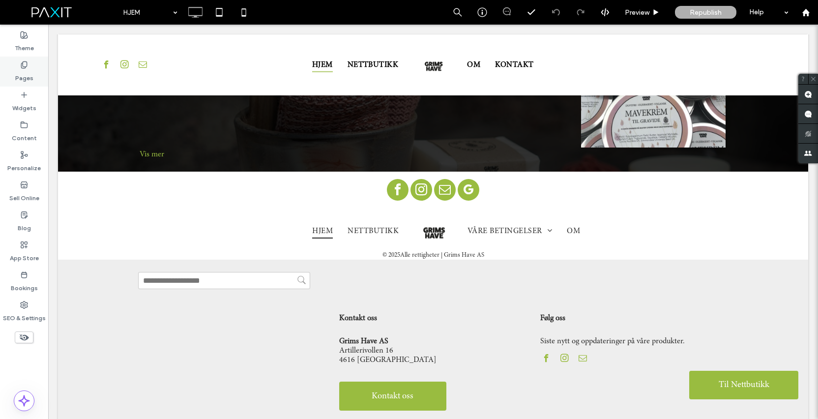
click at [25, 69] on label "Pages" at bounding box center [24, 76] width 18 height 14
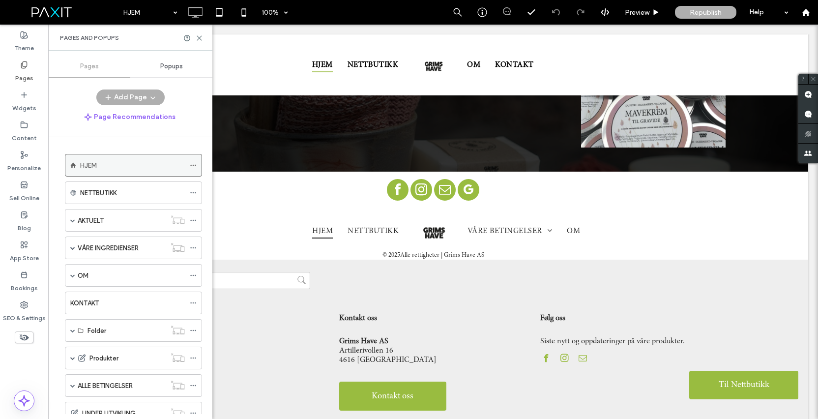
click at [191, 164] on icon at bounding box center [193, 165] width 7 height 7
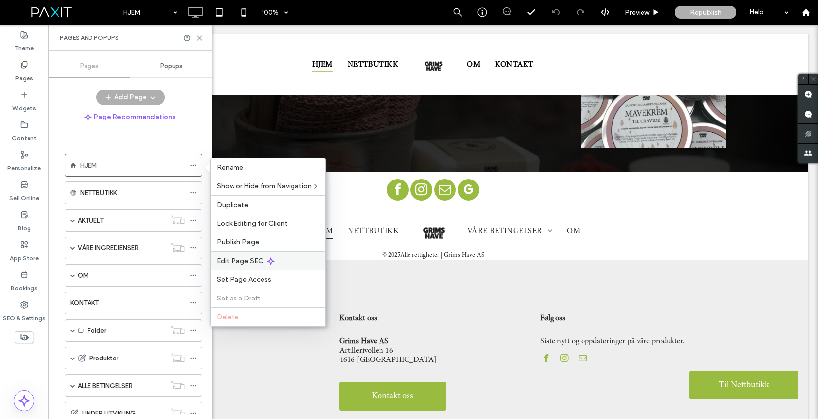
click at [244, 257] on span "Edit Page SEO" at bounding box center [240, 261] width 47 height 8
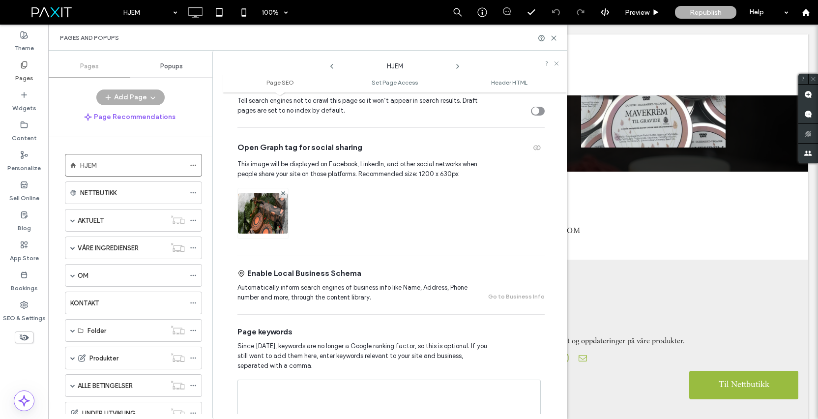
scroll to position [319, 0]
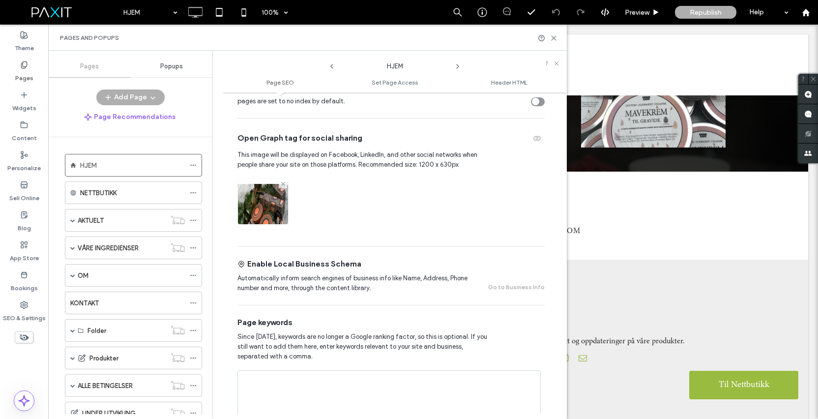
click at [284, 186] on span at bounding box center [283, 184] width 4 height 8
click at [535, 139] on icon "button" at bounding box center [537, 138] width 8 height 8
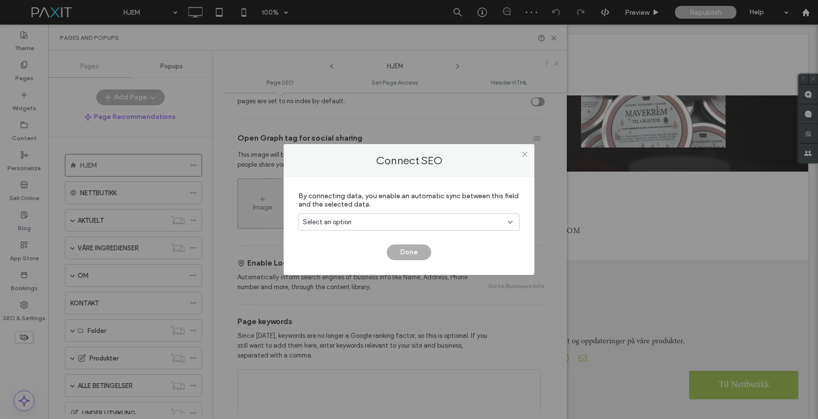
click at [452, 225] on div "Select an option" at bounding box center [403, 222] width 201 height 10
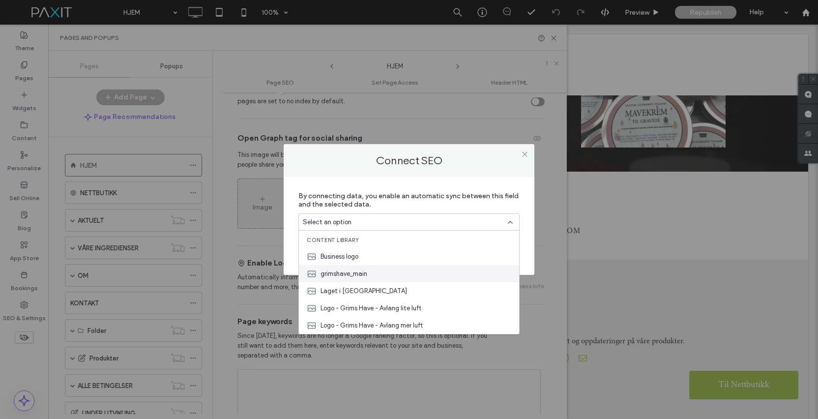
click at [444, 277] on div "grimshave_main" at bounding box center [409, 273] width 220 height 17
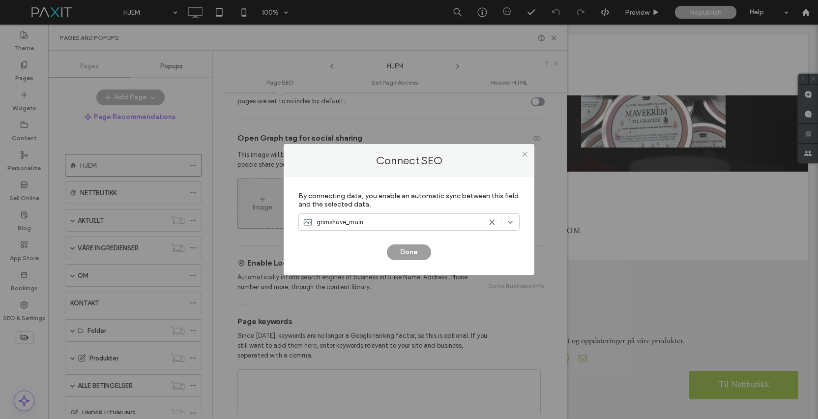
click at [405, 254] on button "Done" at bounding box center [409, 252] width 44 height 16
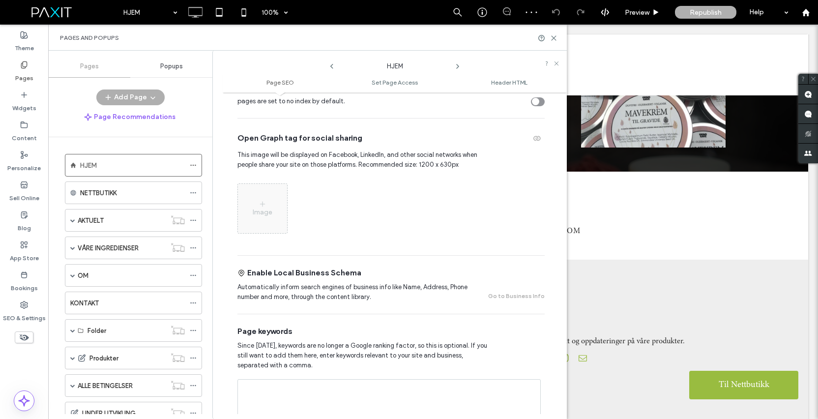
click at [455, 65] on icon at bounding box center [458, 66] width 8 height 8
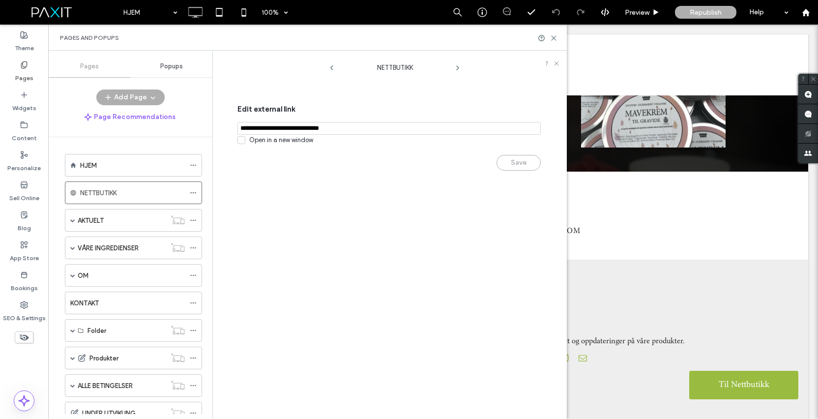
click at [455, 68] on icon at bounding box center [458, 68] width 8 height 8
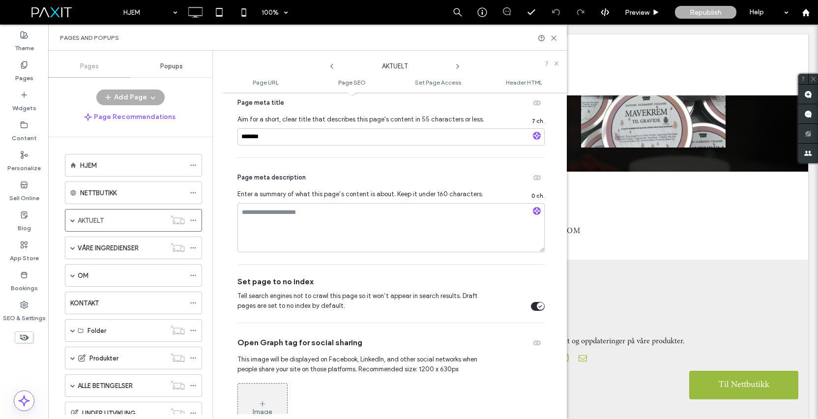
scroll to position [244, 0]
click at [533, 140] on icon "button" at bounding box center [536, 136] width 7 height 7
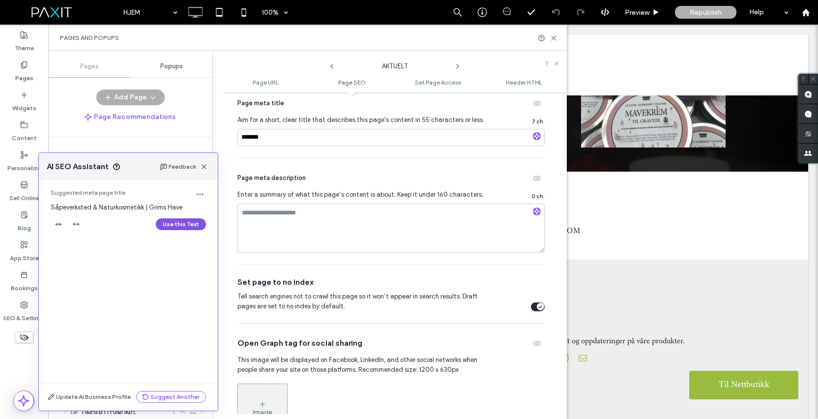
click at [174, 226] on button "Use this Text" at bounding box center [181, 224] width 50 height 12
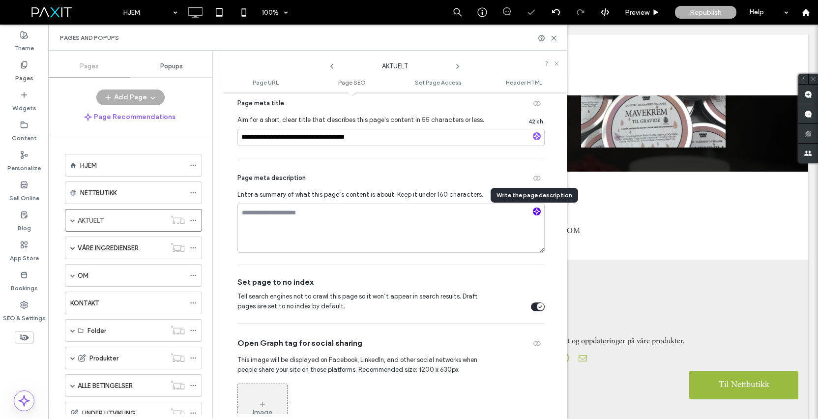
click at [534, 214] on use "button" at bounding box center [537, 211] width 6 height 6
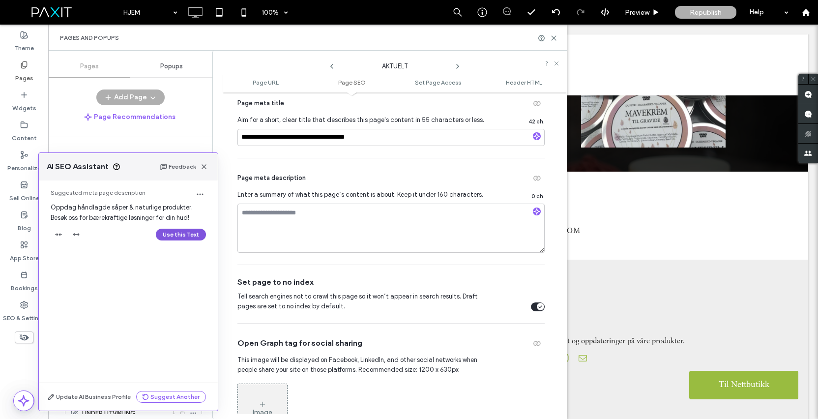
click at [169, 231] on button "Use this Text" at bounding box center [181, 235] width 50 height 12
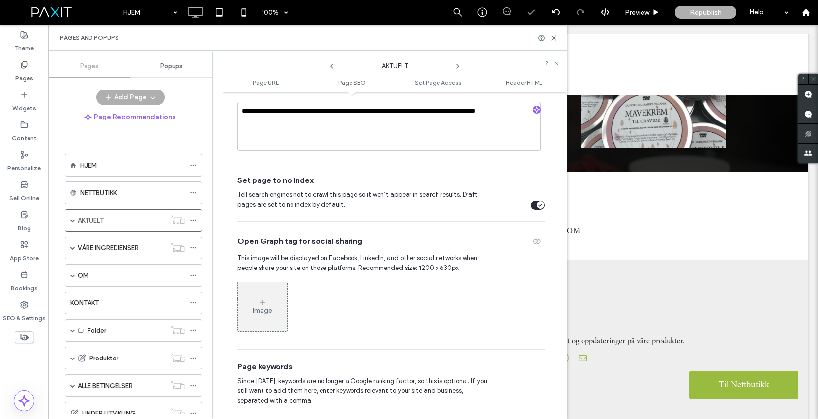
scroll to position [410, 0]
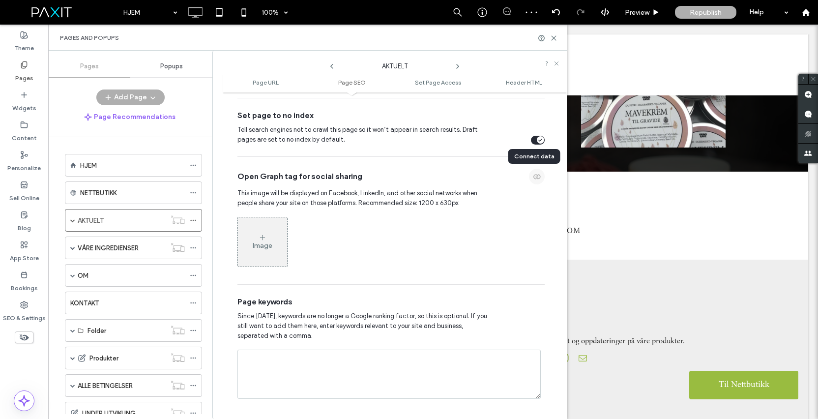
click at [535, 179] on icon "button" at bounding box center [537, 177] width 8 height 8
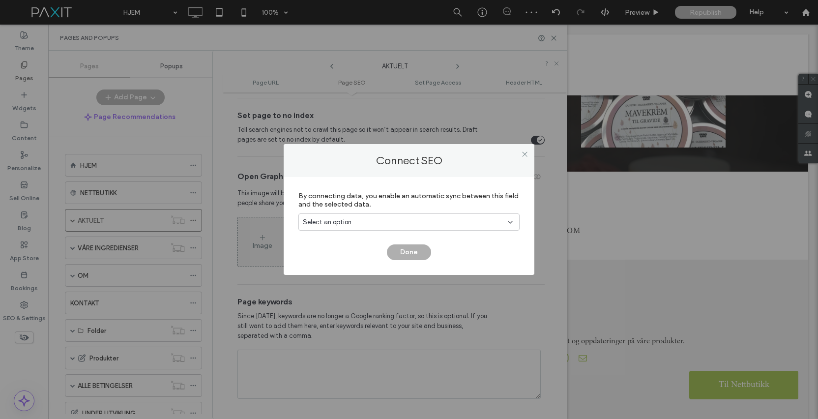
click at [427, 223] on div "Select an option" at bounding box center [403, 222] width 201 height 10
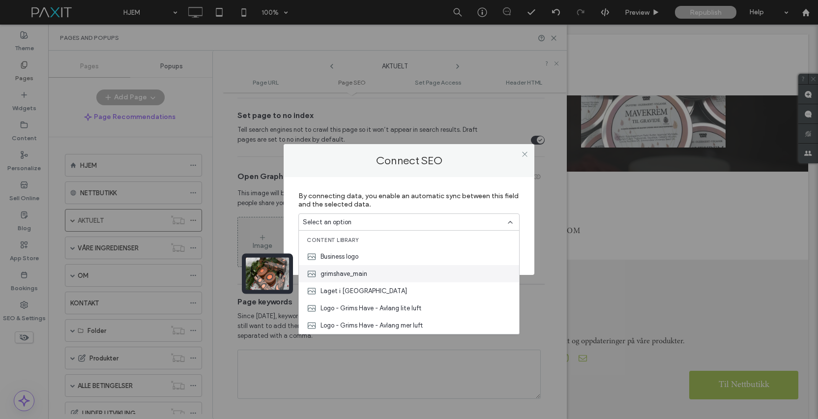
click at [418, 276] on div "grimshave_main" at bounding box center [409, 273] width 220 height 17
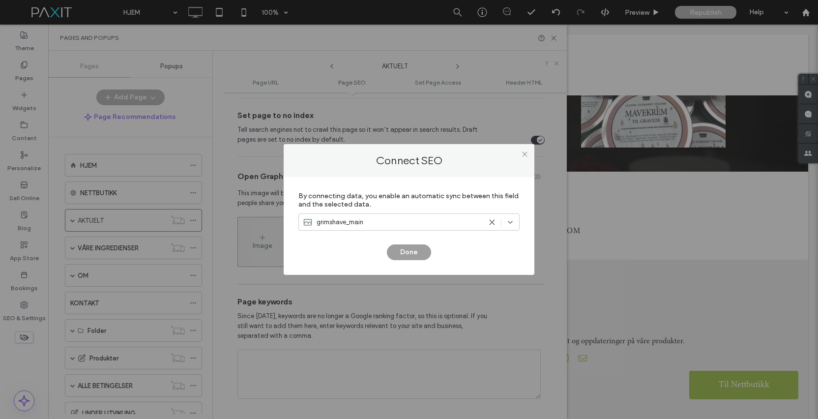
click at [415, 251] on button "Done" at bounding box center [409, 252] width 44 height 16
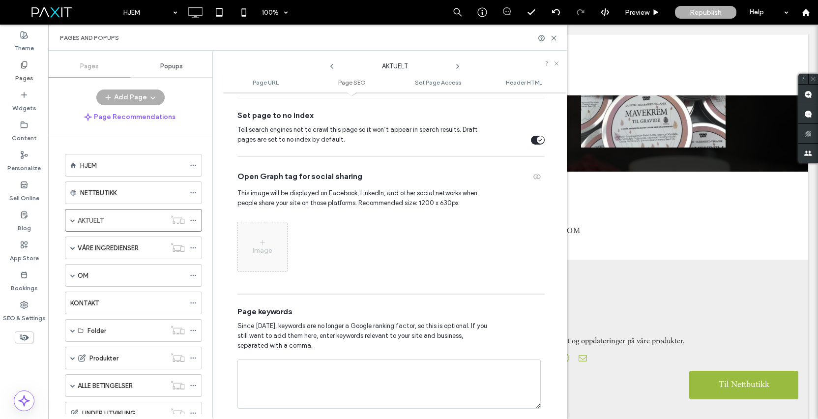
click at [459, 66] on use at bounding box center [458, 66] width 2 height 4
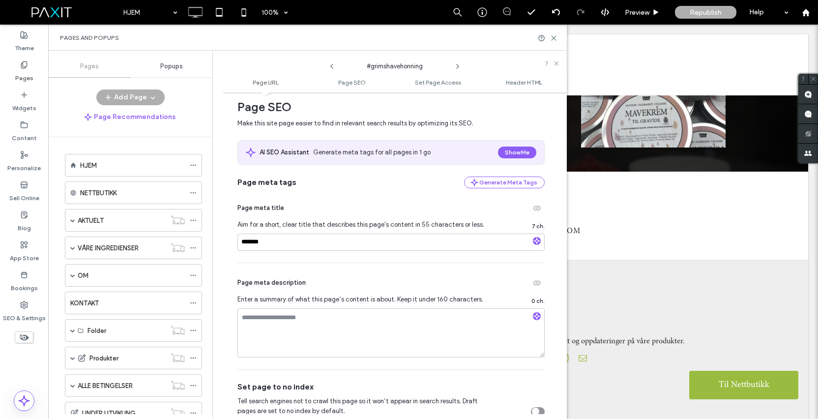
scroll to position [0, 0]
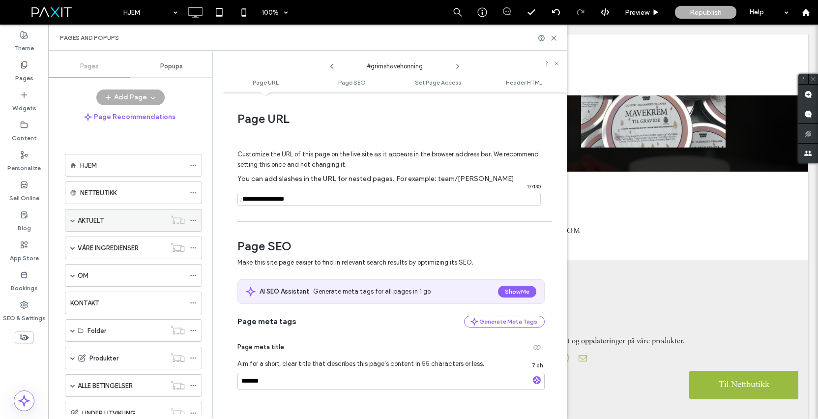
click at [72, 222] on span at bounding box center [72, 220] width 5 height 5
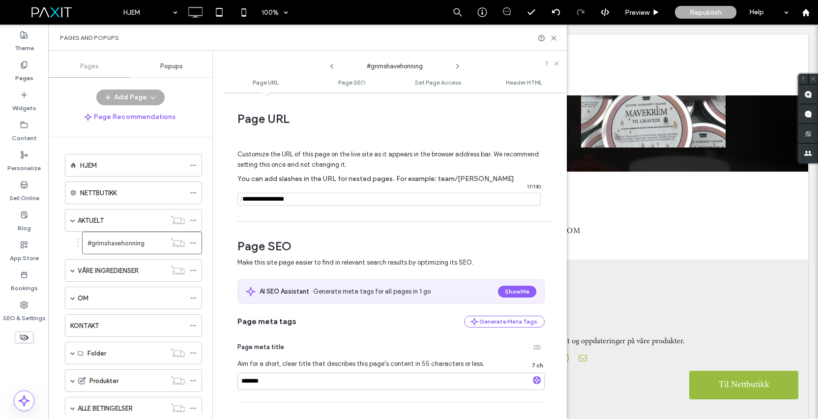
click at [458, 65] on icon at bounding box center [458, 66] width 8 height 8
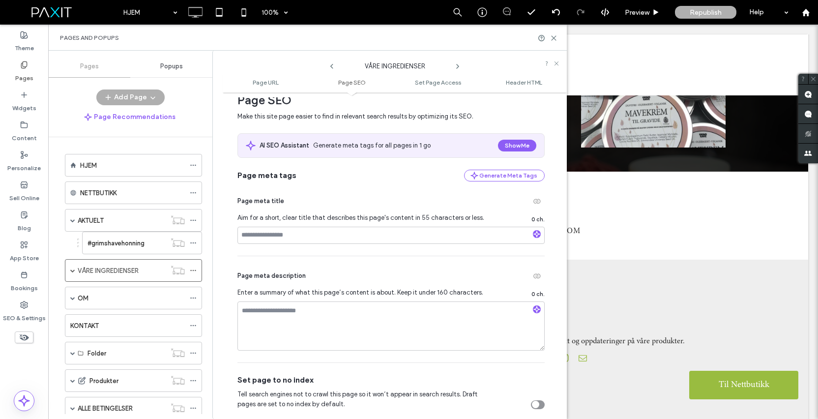
scroll to position [181, 0]
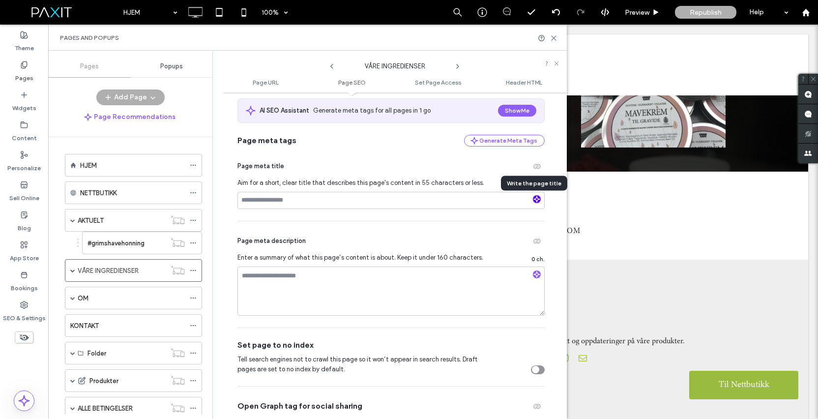
click at [535, 199] on icon "button" at bounding box center [536, 199] width 7 height 7
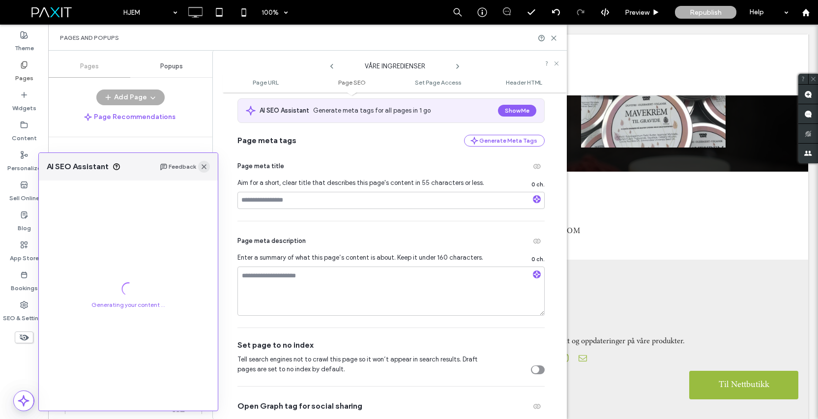
click at [205, 164] on use "button" at bounding box center [204, 166] width 5 height 5
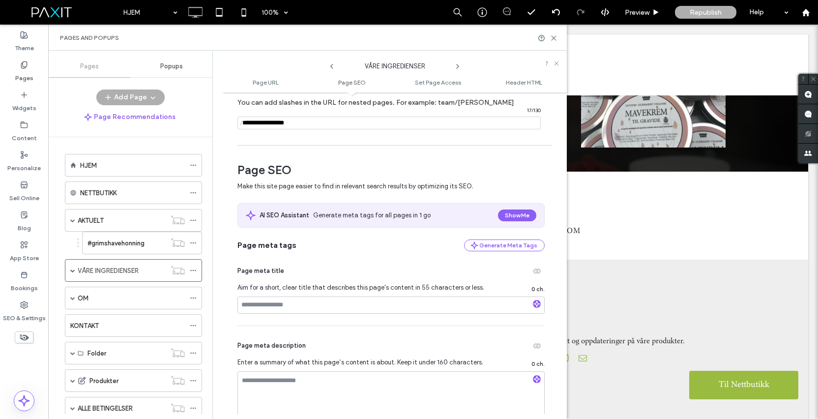
scroll to position [25, 0]
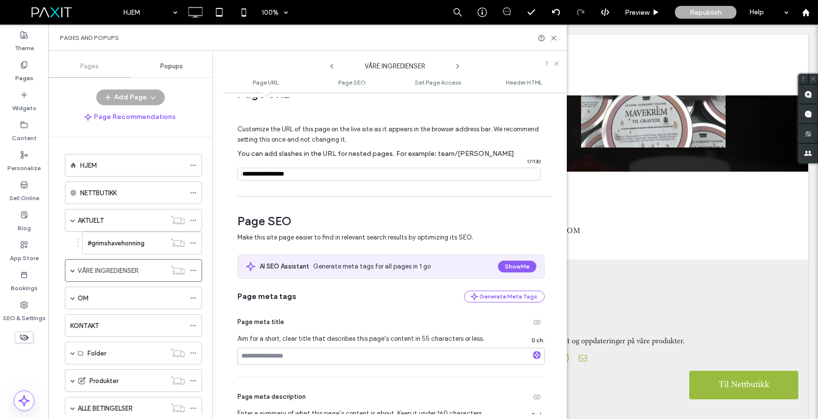
click at [249, 174] on input "notEmpty" at bounding box center [388, 174] width 303 height 13
type input "**********"
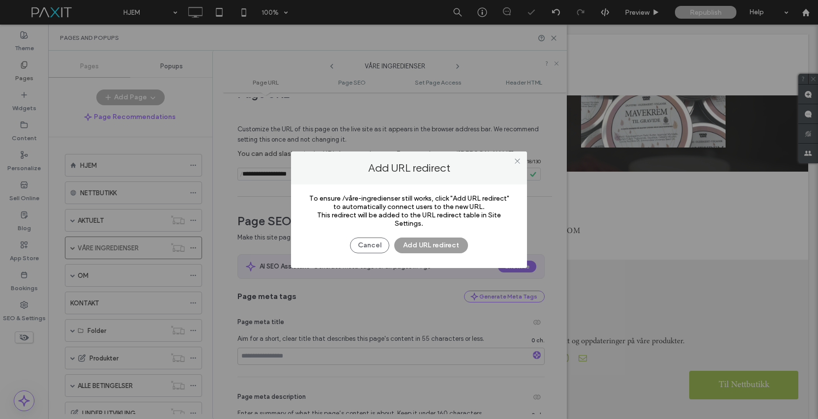
click at [439, 251] on button "Add URL redirect" at bounding box center [431, 245] width 74 height 16
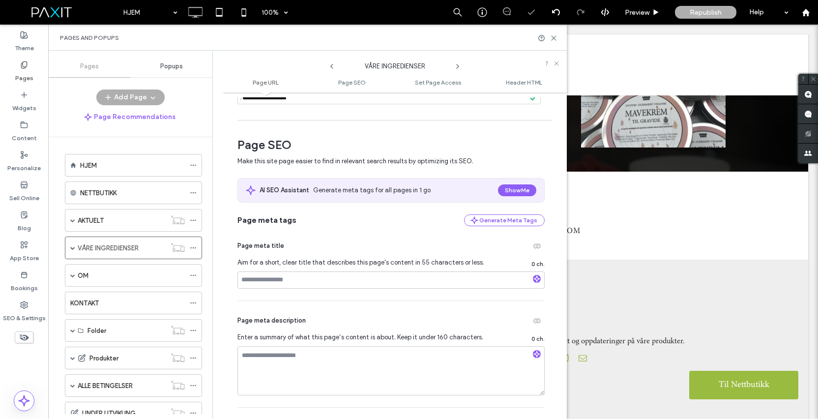
scroll to position [157, 0]
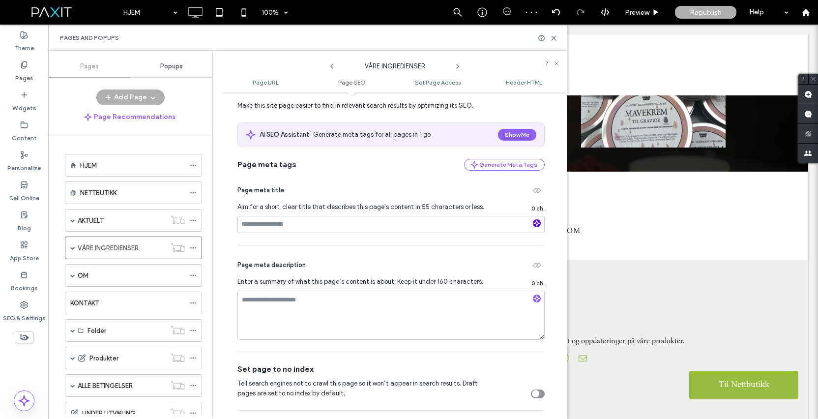
click at [533, 224] on icon "button" at bounding box center [536, 223] width 7 height 7
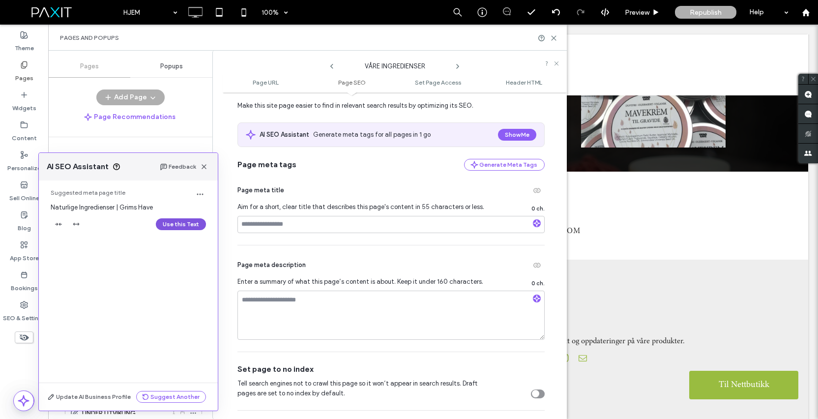
click at [184, 225] on button "Use this Text" at bounding box center [181, 224] width 50 height 12
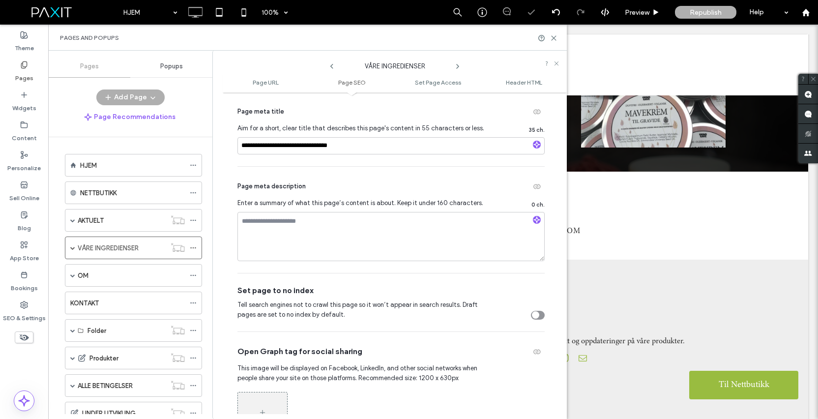
scroll to position [249, 0]
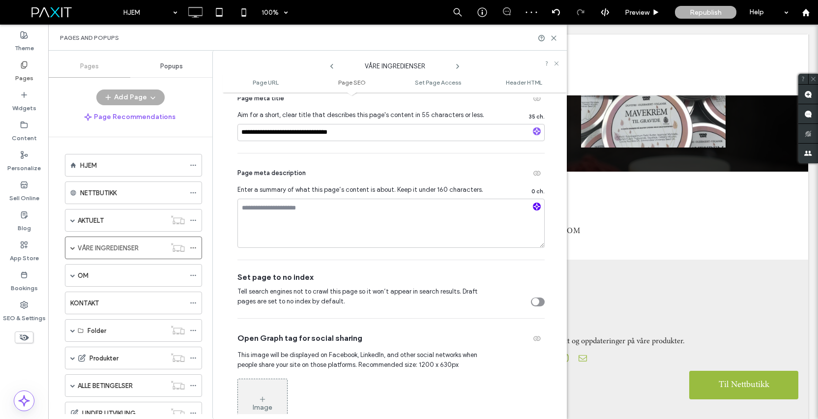
click at [533, 207] on icon "button" at bounding box center [536, 206] width 7 height 7
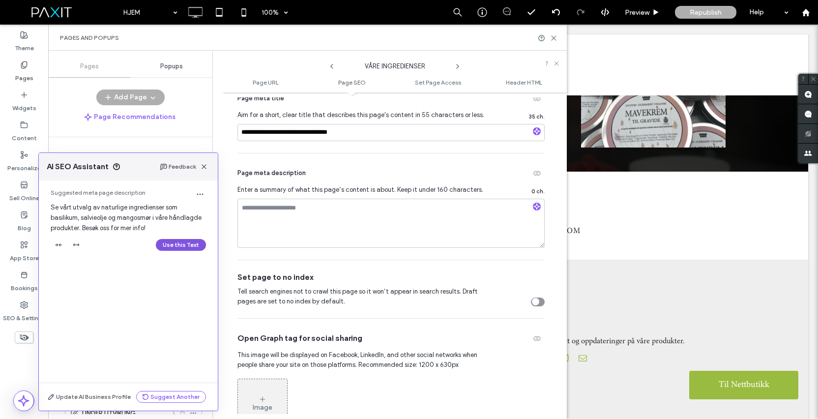
click at [175, 244] on button "Use this Text" at bounding box center [181, 245] width 50 height 12
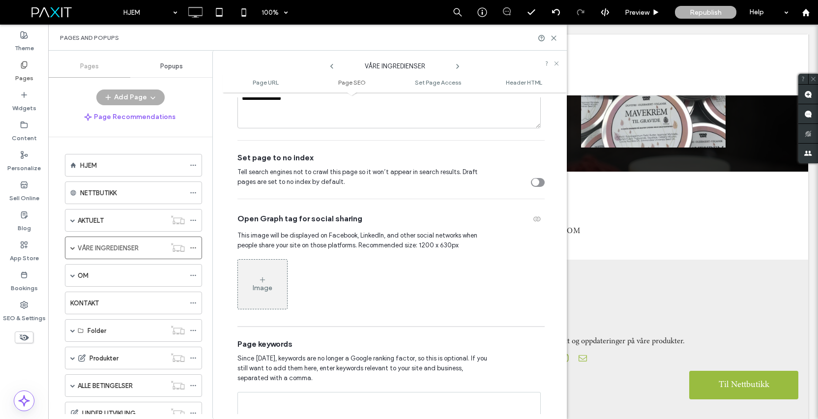
scroll to position [372, 0]
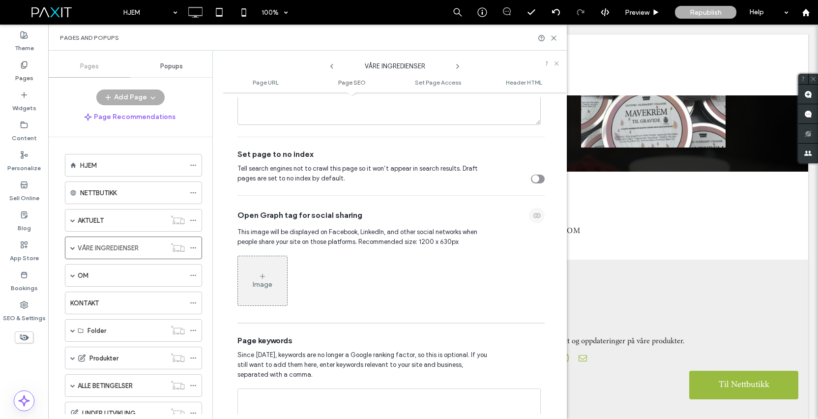
click at [534, 214] on use "button" at bounding box center [536, 215] width 7 height 5
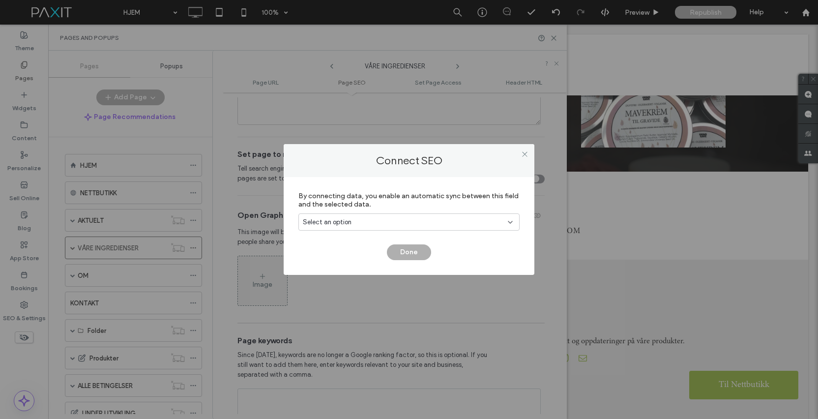
click at [436, 215] on div "Select an option" at bounding box center [408, 221] width 221 height 17
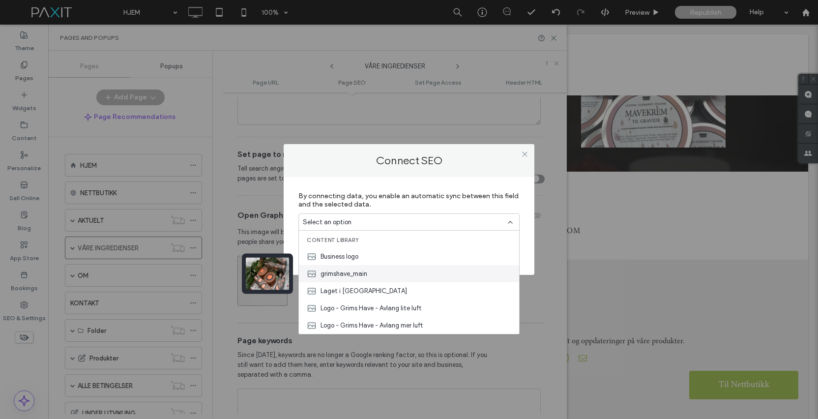
click at [426, 271] on div "grimshave_main" at bounding box center [409, 273] width 220 height 17
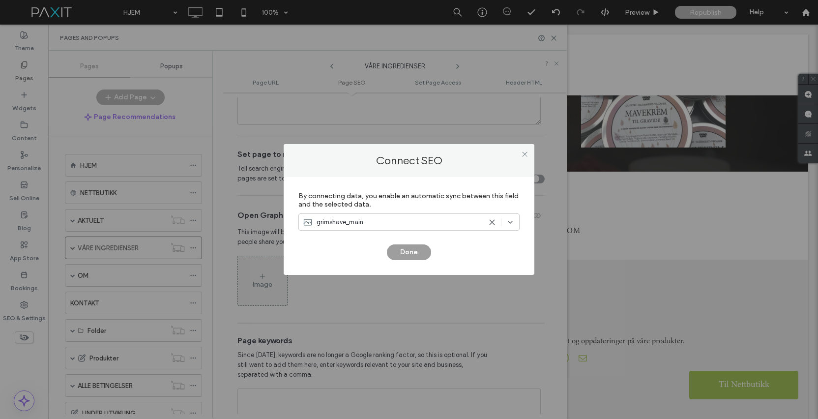
click at [415, 254] on button "Done" at bounding box center [409, 252] width 44 height 16
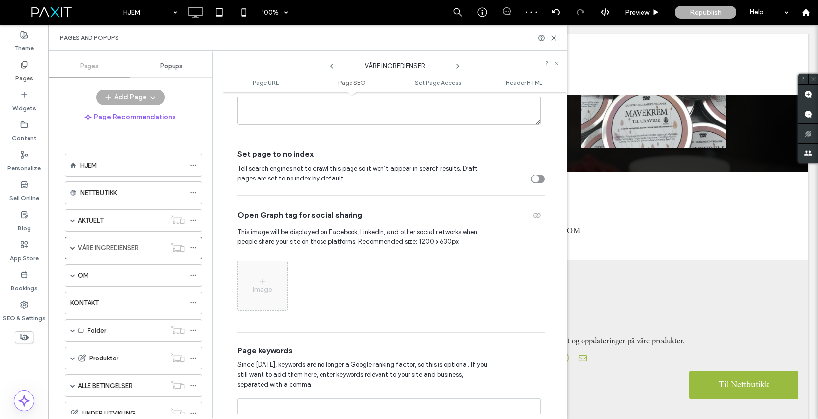
click at [459, 65] on icon at bounding box center [458, 66] width 8 height 8
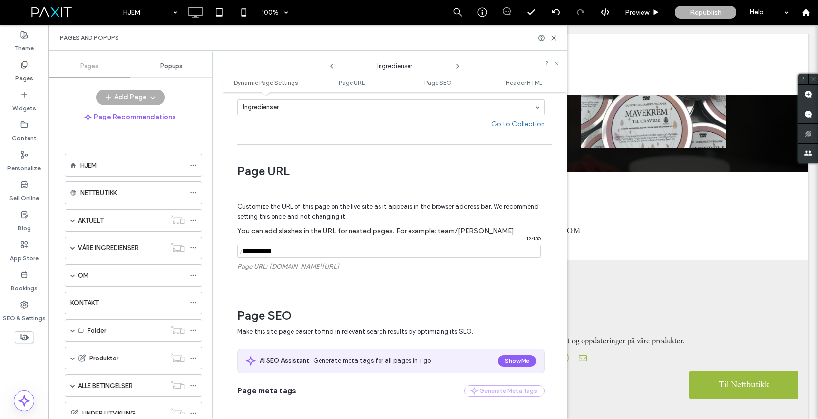
scroll to position [121, 0]
click at [706, 13] on span "Republish" at bounding box center [706, 12] width 32 height 8
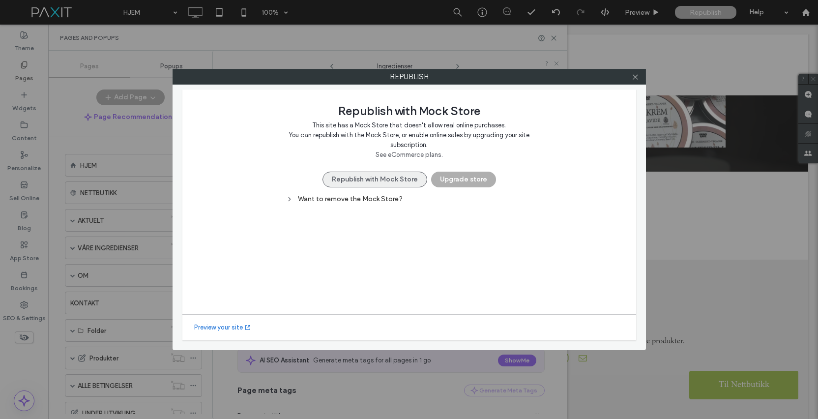
click at [357, 178] on button "Republish with Mock Store" at bounding box center [374, 180] width 105 height 16
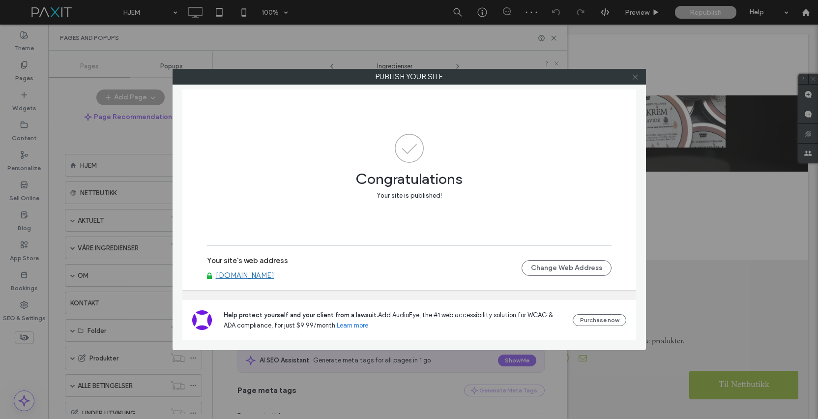
click at [634, 75] on icon at bounding box center [635, 76] width 7 height 7
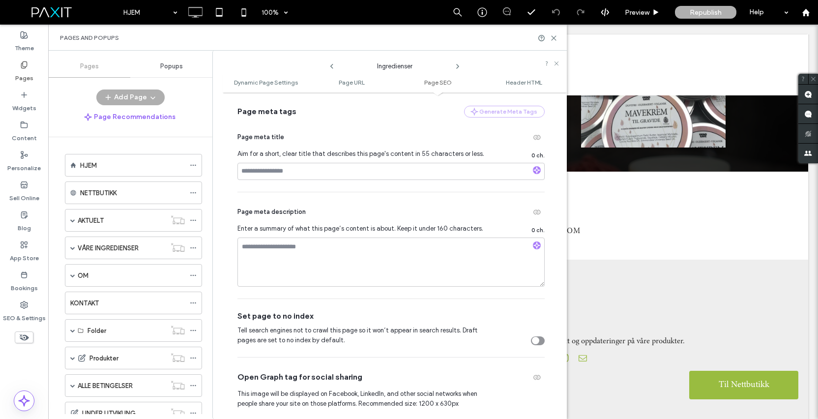
scroll to position [399, 0]
click at [533, 173] on div at bounding box center [537, 172] width 8 height 10
click at [404, 172] on input at bounding box center [390, 172] width 307 height 17
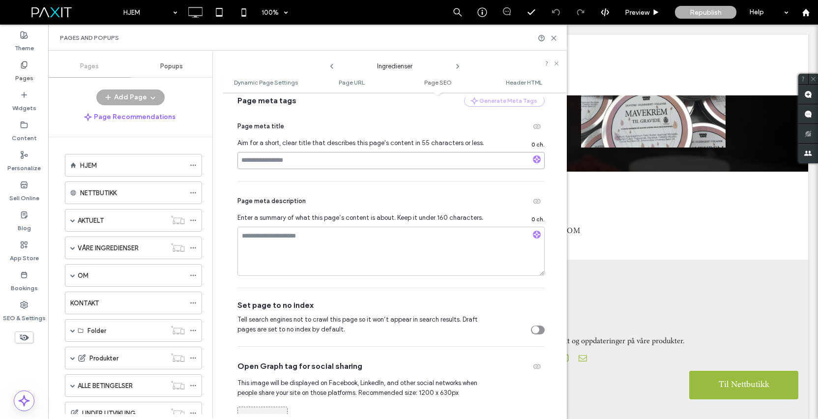
scroll to position [429, 0]
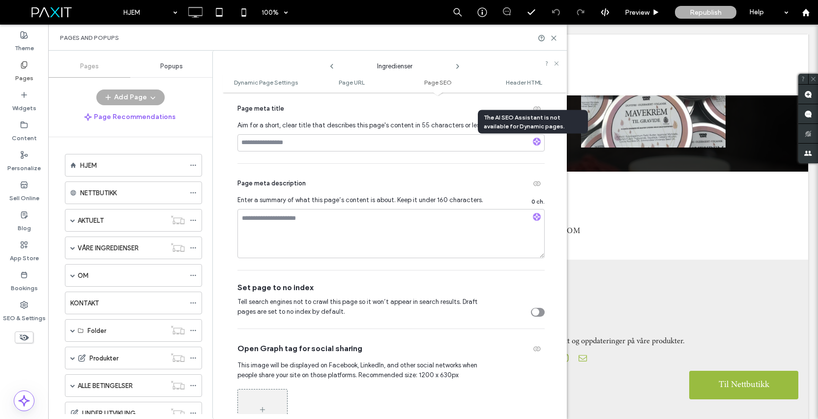
click at [533, 144] on div at bounding box center [537, 143] width 8 height 10
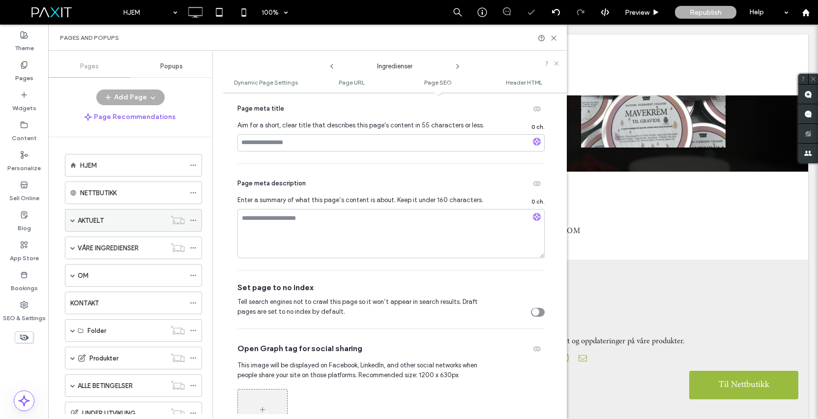
click at [70, 219] on span at bounding box center [72, 220] width 5 height 5
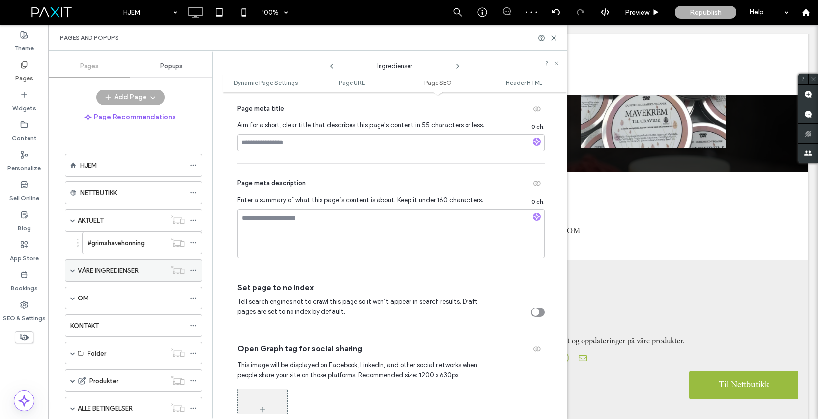
click at [69, 270] on div "VÅRE INGREDIENSER" at bounding box center [133, 270] width 137 height 23
click at [74, 271] on span at bounding box center [72, 270] width 5 height 5
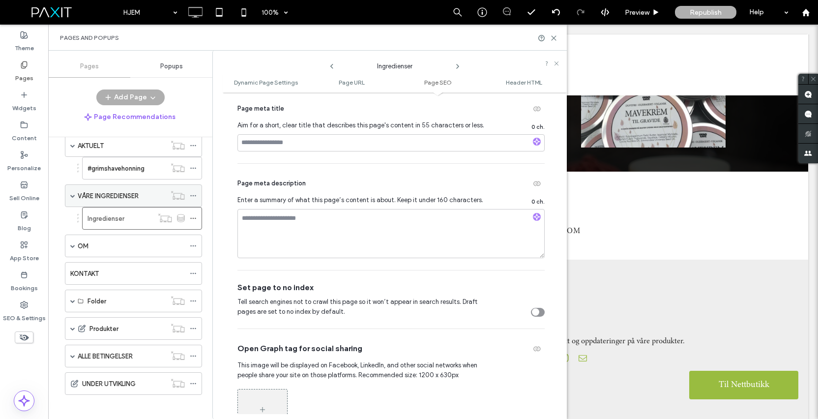
scroll to position [80, 0]
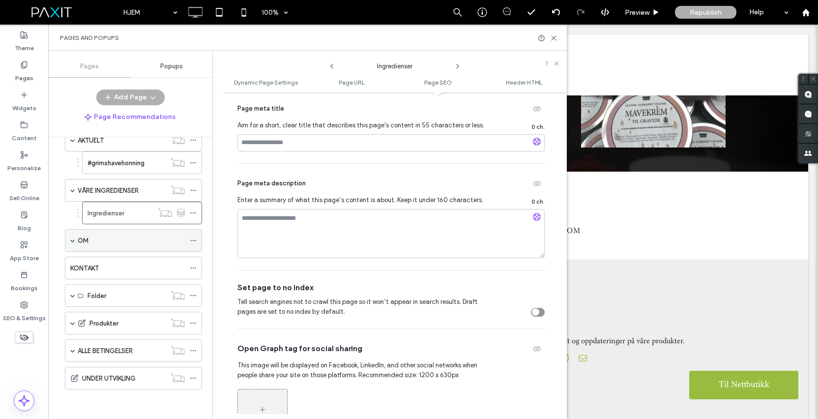
click at [112, 240] on div "OM" at bounding box center [131, 240] width 107 height 10
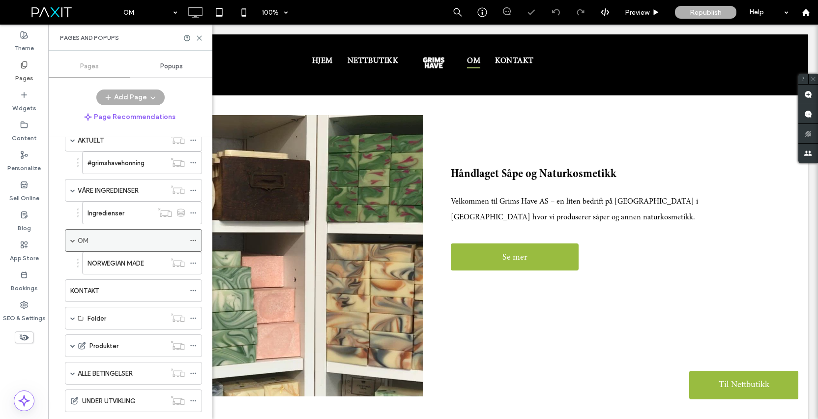
click at [196, 238] on icon at bounding box center [193, 240] width 7 height 7
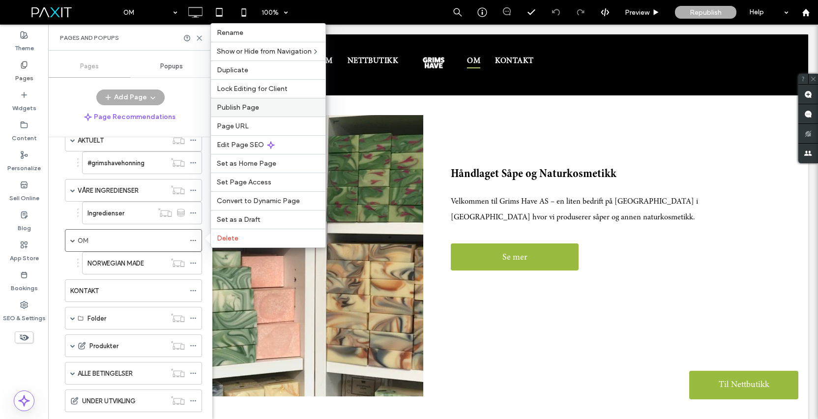
click at [289, 111] on label "Publish Page" at bounding box center [268, 107] width 103 height 8
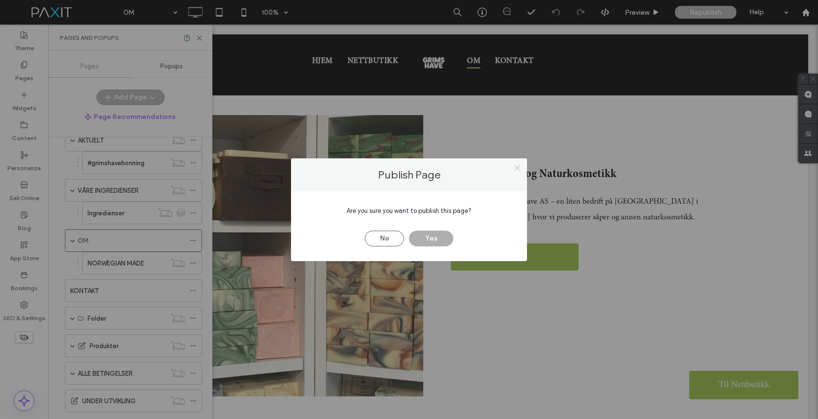
click at [515, 167] on icon at bounding box center [517, 167] width 7 height 7
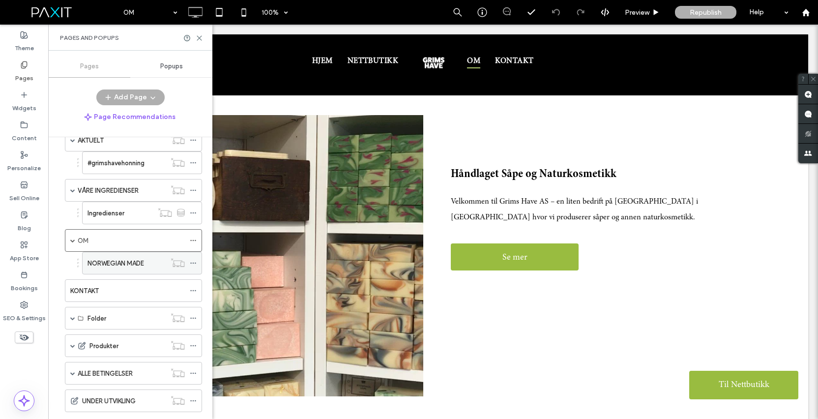
click at [195, 261] on icon at bounding box center [193, 263] width 7 height 7
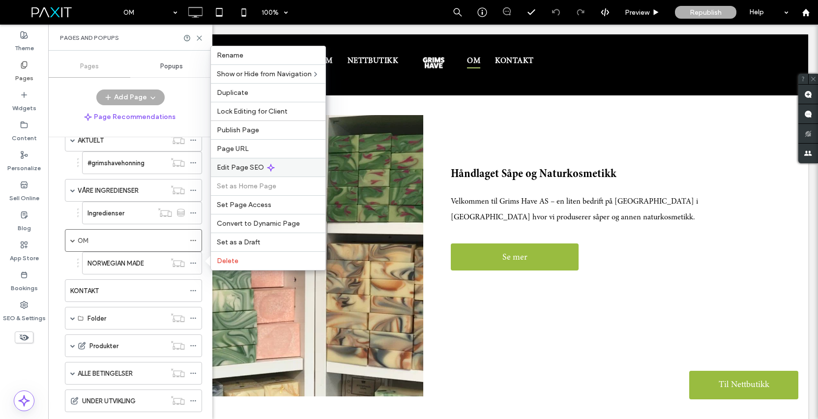
click at [276, 162] on div "Edit Page SEO" at bounding box center [268, 167] width 115 height 19
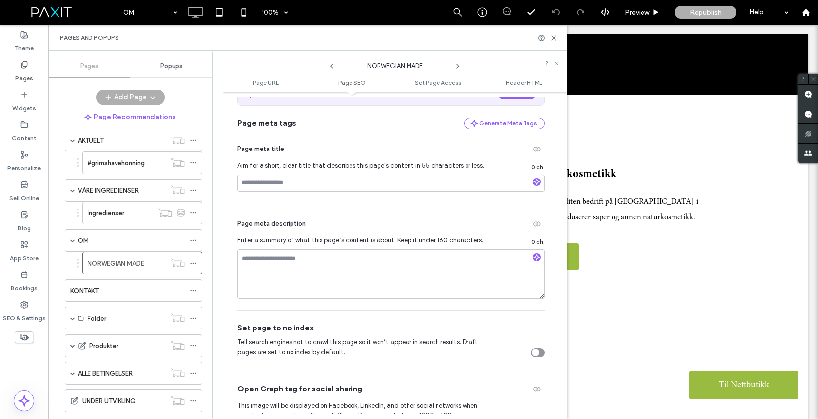
scroll to position [201, 0]
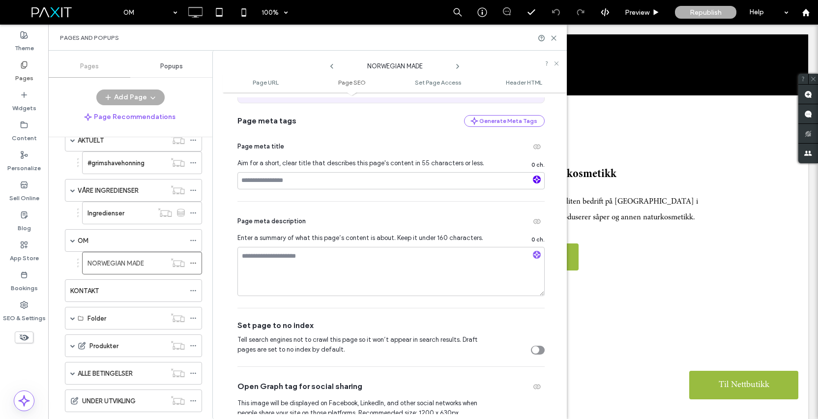
click at [534, 180] on use "button" at bounding box center [537, 179] width 6 height 6
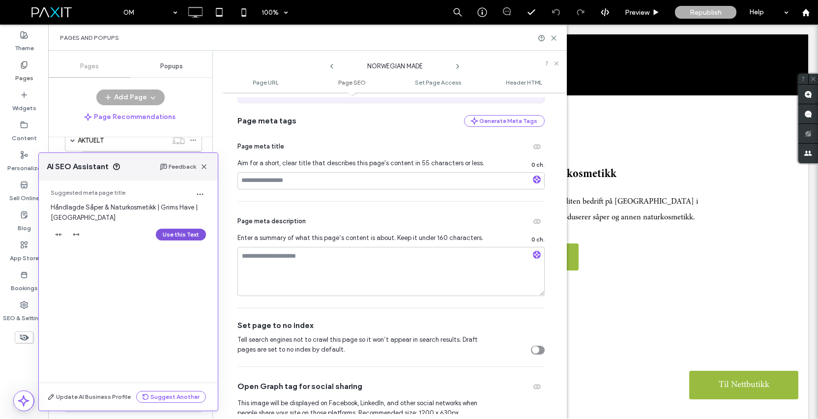
click at [184, 235] on button "Use this Text" at bounding box center [181, 235] width 50 height 12
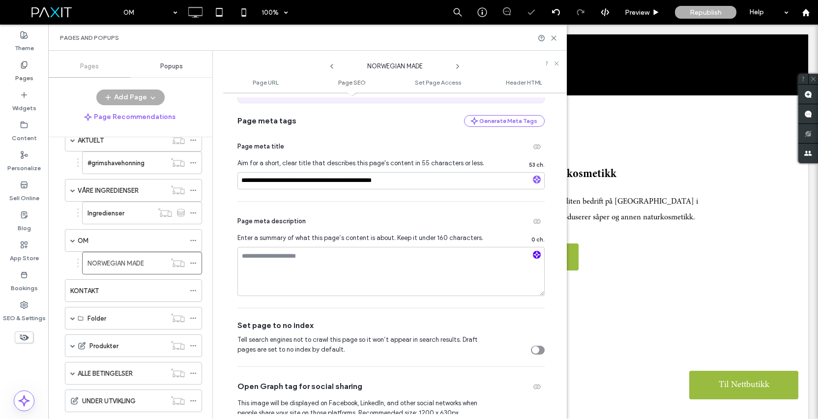
click at [534, 253] on use "button" at bounding box center [537, 255] width 6 height 6
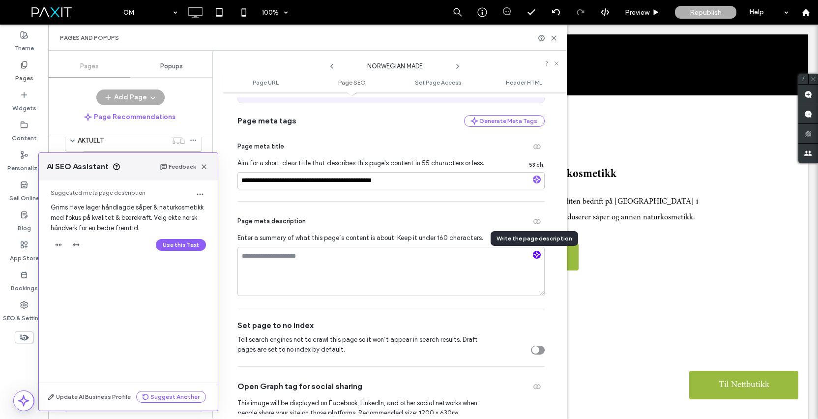
click at [533, 253] on span "button" at bounding box center [537, 255] width 8 height 8
click at [186, 245] on button "Use this Text" at bounding box center [181, 245] width 50 height 12
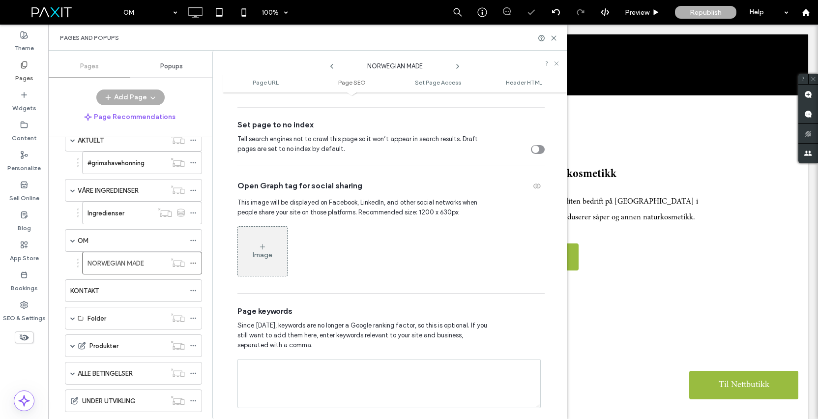
scroll to position [426, 0]
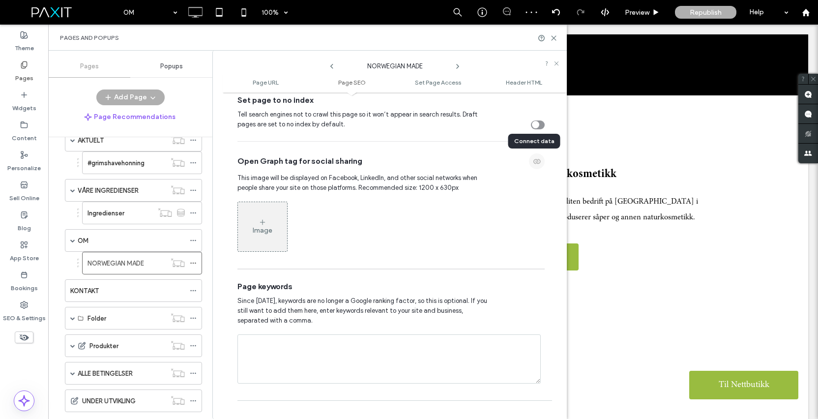
click at [533, 163] on icon "button" at bounding box center [537, 161] width 8 height 8
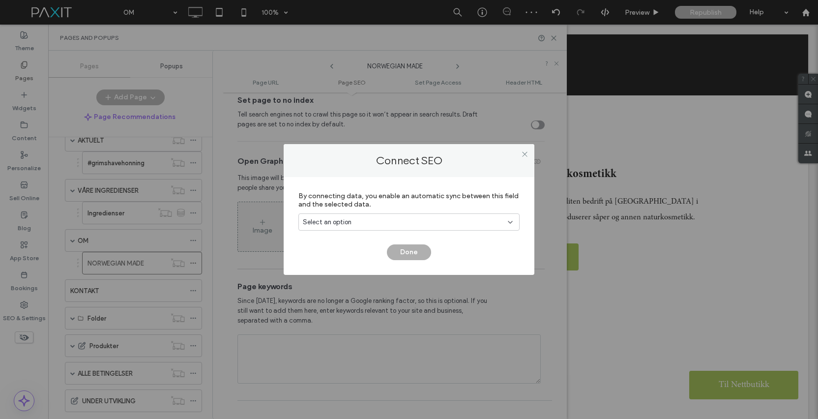
click at [442, 217] on div "Select an option" at bounding box center [403, 222] width 201 height 10
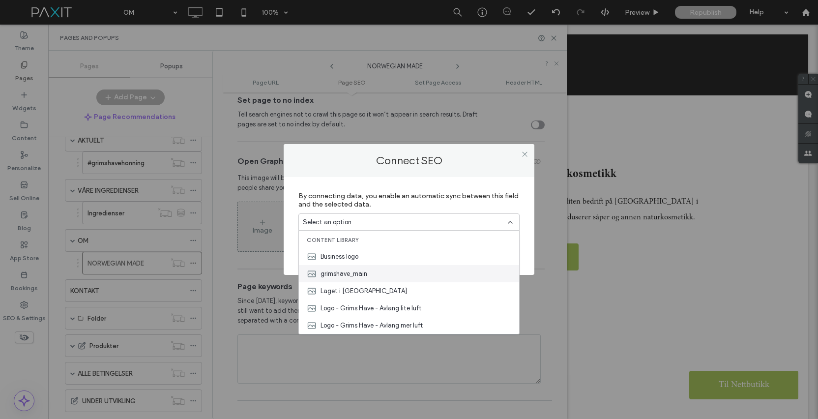
click at [434, 269] on div "grimshave_main" at bounding box center [409, 273] width 220 height 17
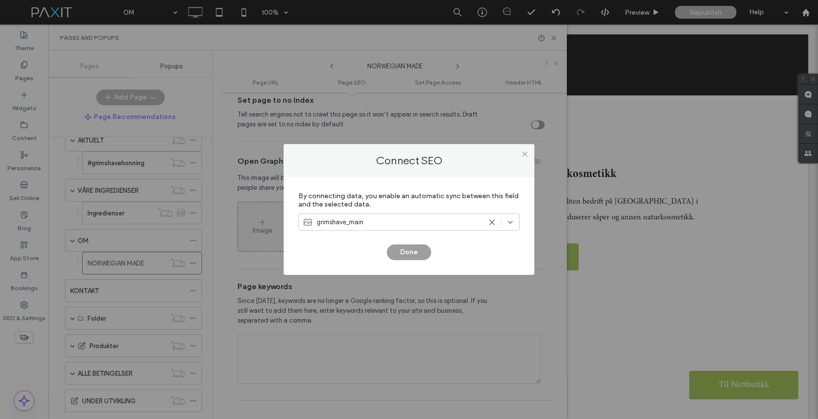
click at [404, 250] on button "Done" at bounding box center [409, 252] width 44 height 16
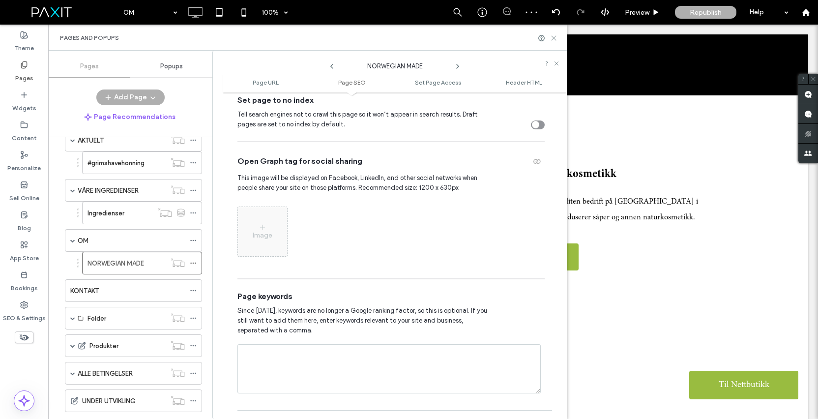
click at [553, 39] on icon at bounding box center [553, 37] width 7 height 7
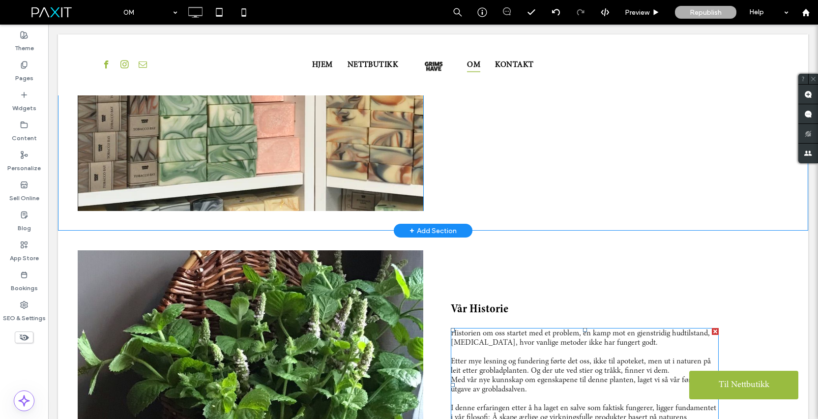
scroll to position [182, 0]
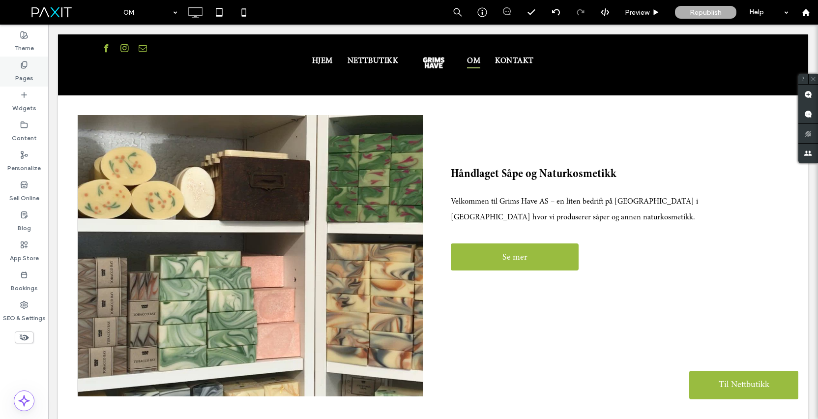
click at [24, 67] on icon at bounding box center [24, 65] width 8 height 8
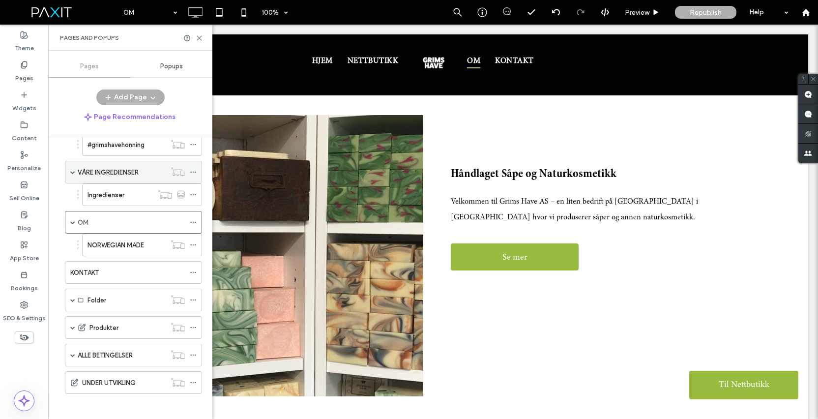
scroll to position [103, 0]
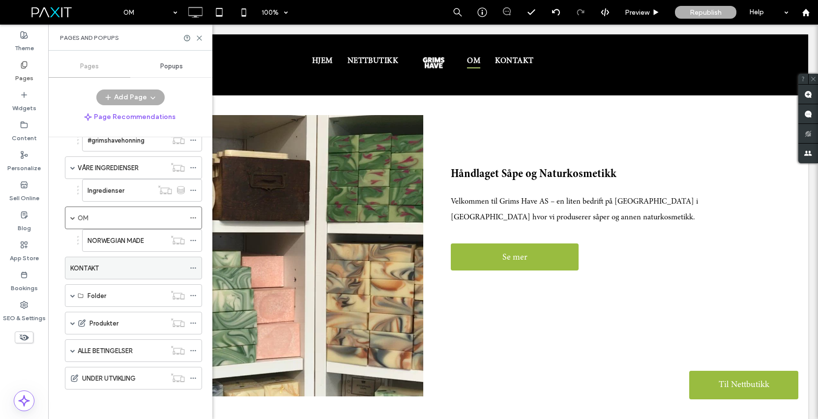
click at [137, 267] on div "KONTAKT" at bounding box center [127, 268] width 115 height 10
click at [192, 265] on icon at bounding box center [193, 267] width 7 height 7
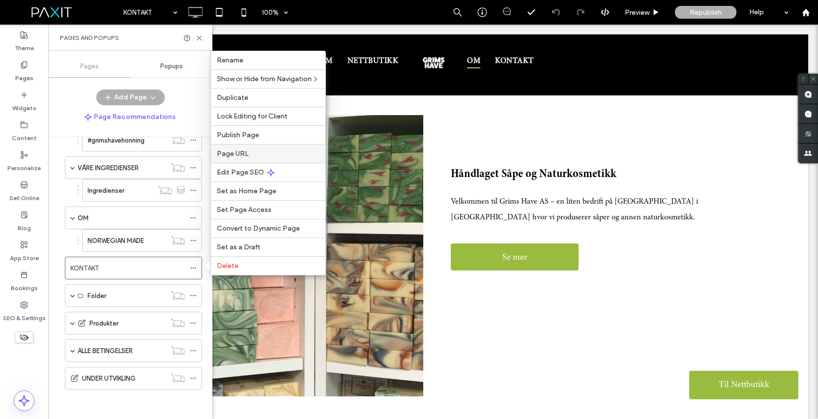
click at [262, 156] on label "Page URL" at bounding box center [268, 153] width 103 height 8
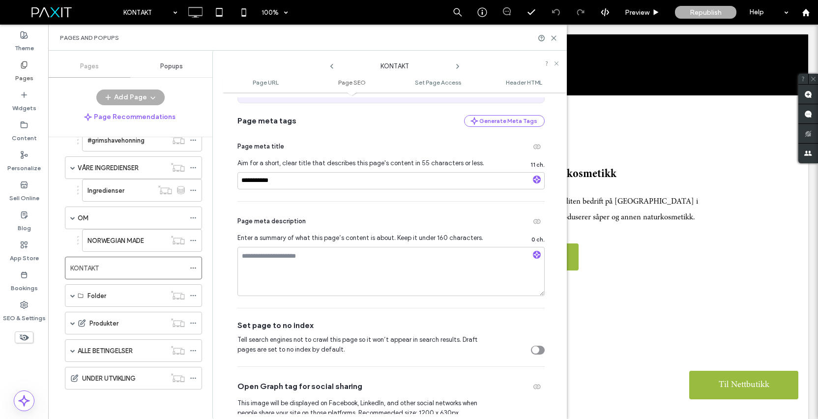
scroll to position [141, 0]
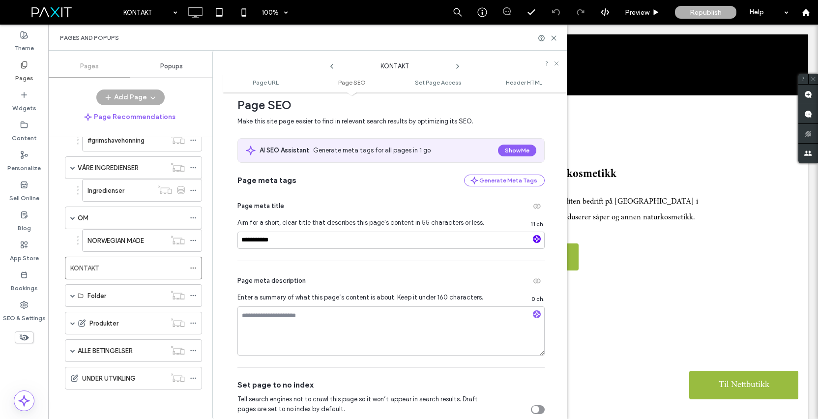
click at [533, 242] on icon "button" at bounding box center [536, 238] width 7 height 7
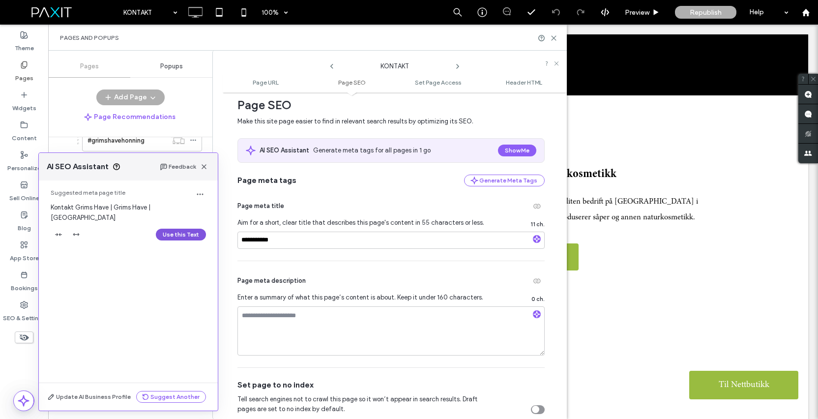
click at [178, 229] on button "Use this Text" at bounding box center [181, 235] width 50 height 12
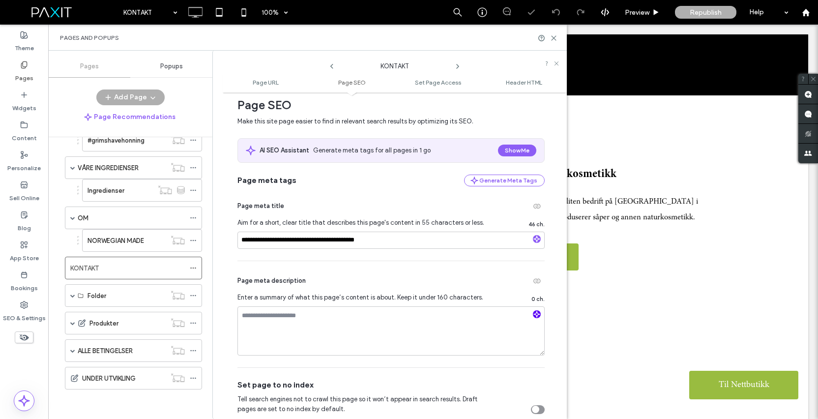
click at [534, 316] on use "button" at bounding box center [537, 314] width 6 height 6
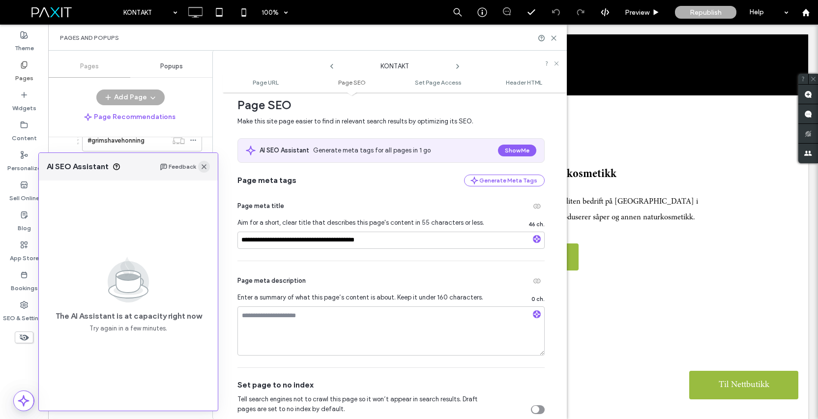
click at [203, 166] on icon "button" at bounding box center [204, 167] width 8 height 8
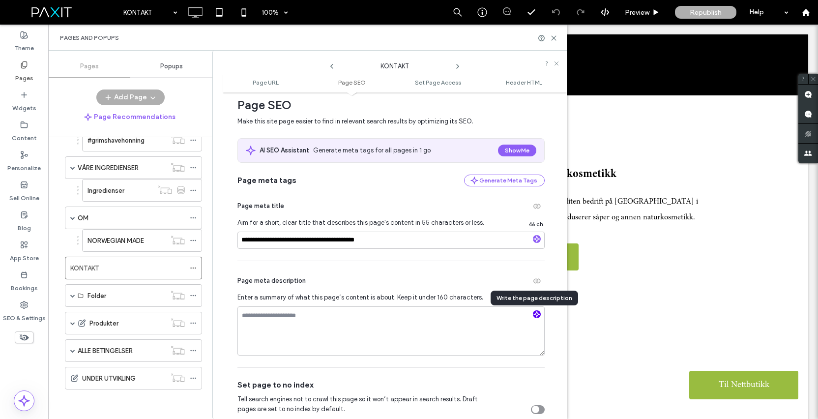
click at [533, 315] on icon "button" at bounding box center [536, 314] width 7 height 7
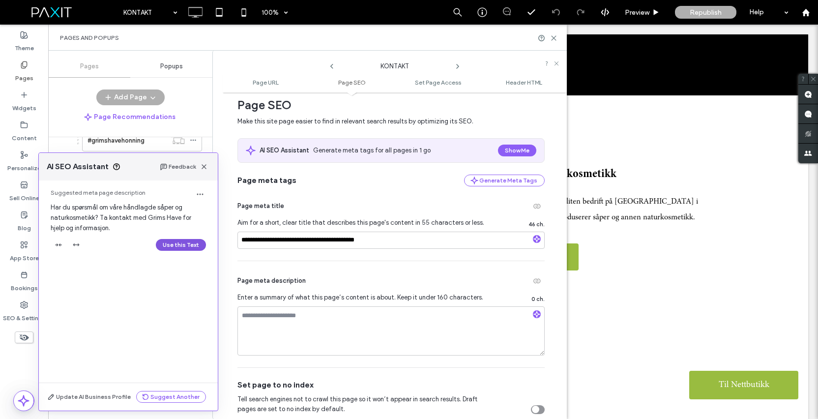
click at [181, 243] on button "Use this Text" at bounding box center [181, 245] width 50 height 12
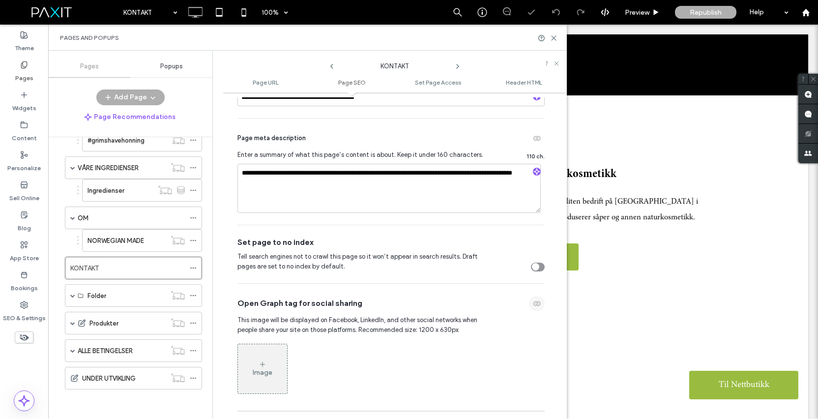
scroll to position [284, 0]
click at [534, 303] on icon "button" at bounding box center [537, 303] width 8 height 8
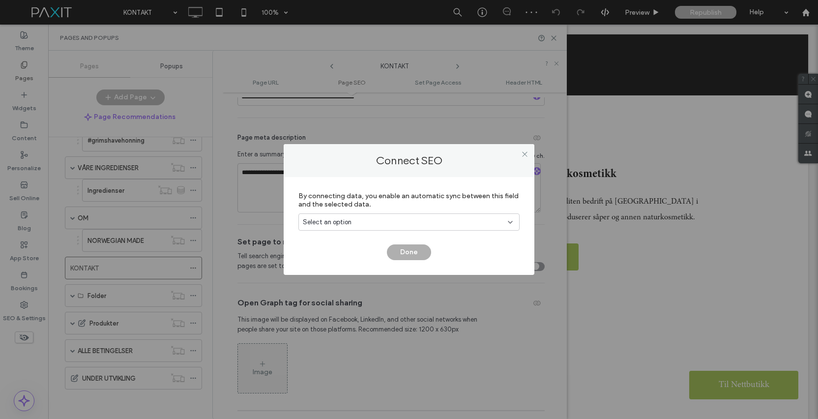
click at [434, 222] on div "Select an option" at bounding box center [403, 222] width 201 height 10
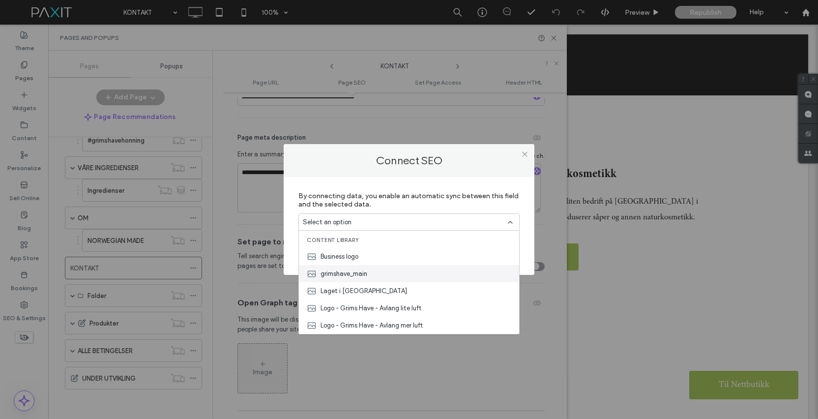
click at [432, 275] on div "grimshave_main" at bounding box center [409, 273] width 220 height 17
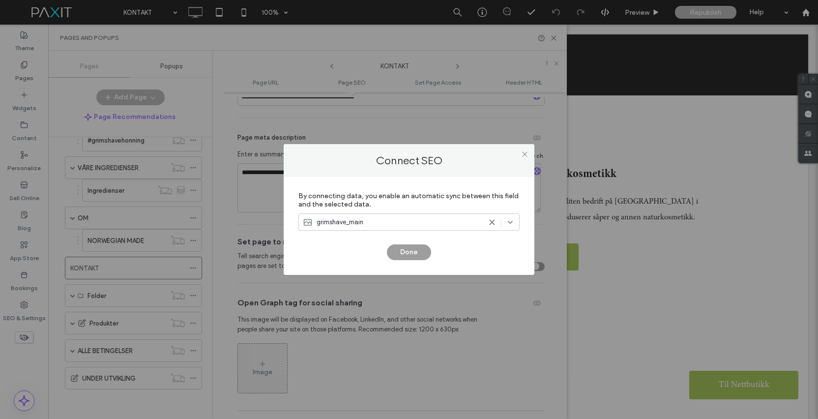
click at [414, 252] on button "Done" at bounding box center [409, 252] width 44 height 16
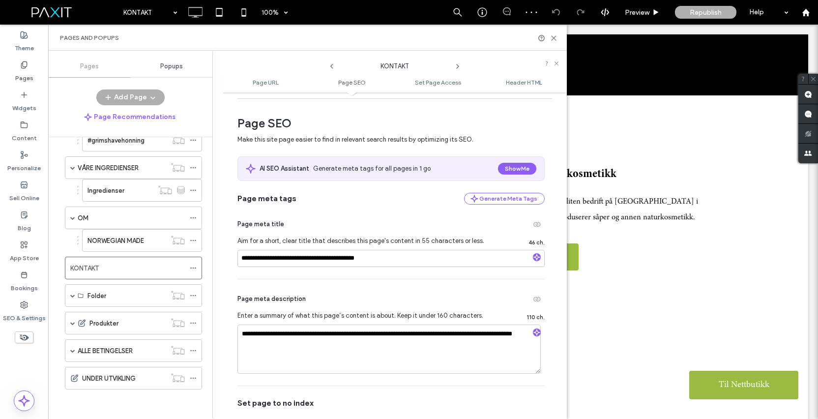
scroll to position [0, 0]
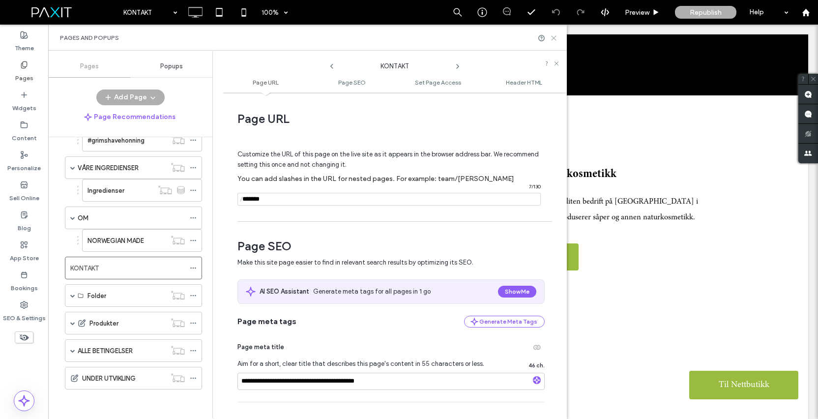
click at [555, 36] on use at bounding box center [553, 38] width 4 height 4
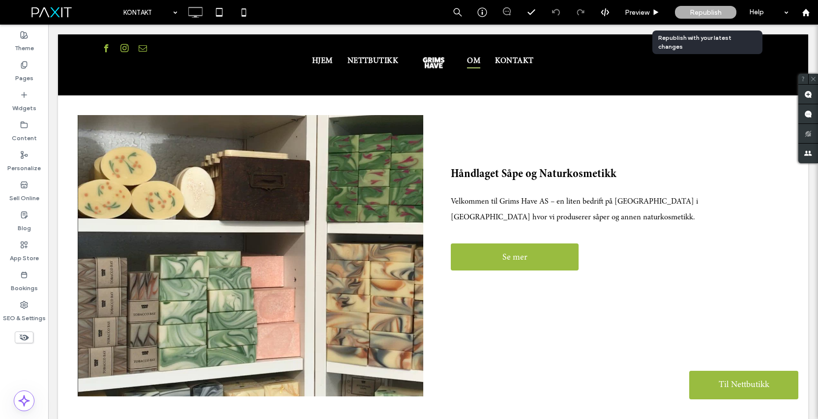
click at [691, 10] on span "Republish" at bounding box center [706, 12] width 32 height 8
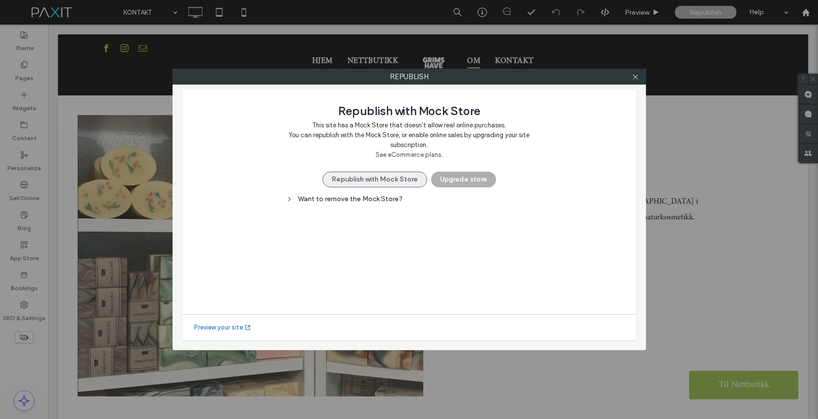
click at [394, 185] on button "Republish with Mock Store" at bounding box center [374, 180] width 105 height 16
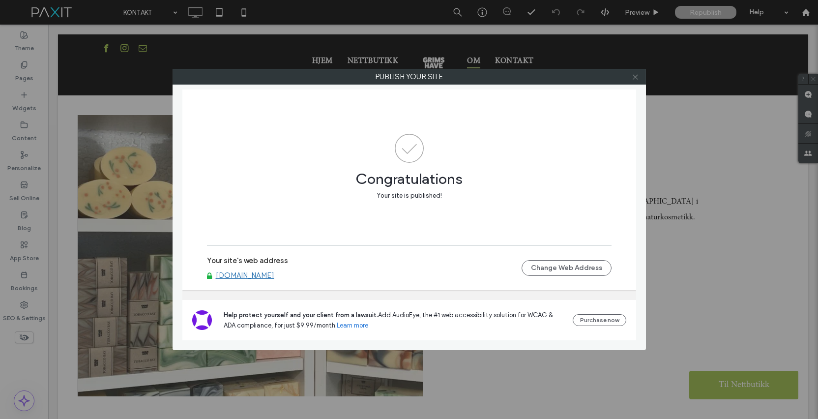
click at [634, 78] on use at bounding box center [635, 76] width 5 height 5
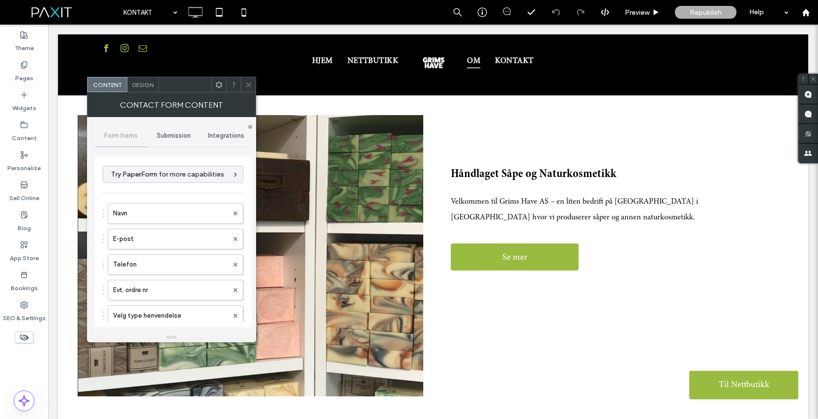
click at [182, 137] on span "Submission" at bounding box center [174, 136] width 34 height 8
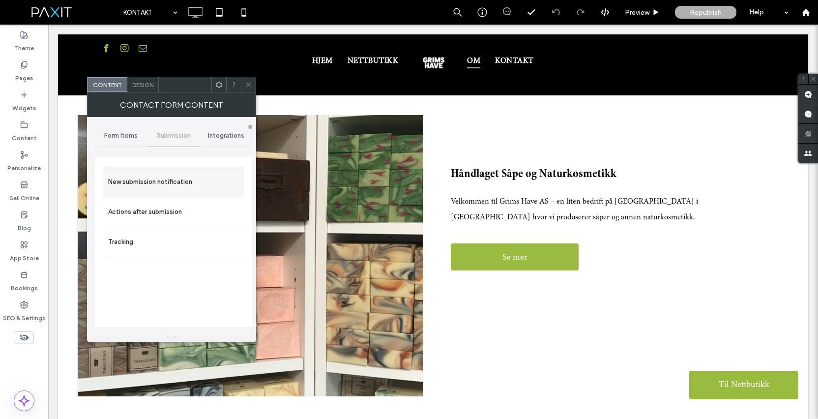
click at [175, 183] on label "New submission notification" at bounding box center [173, 182] width 131 height 20
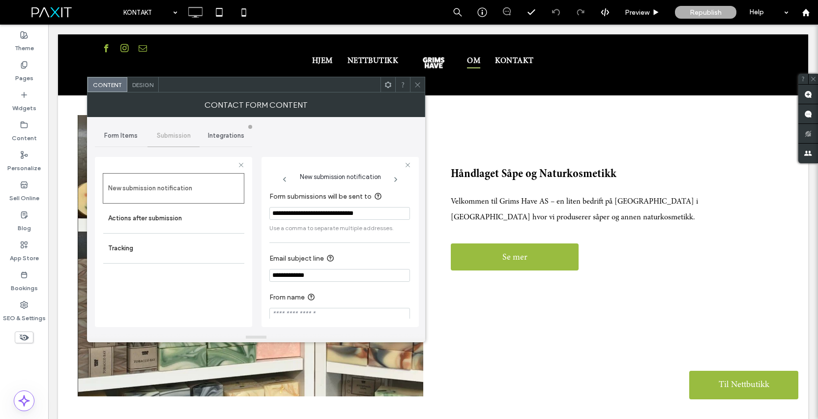
click at [227, 132] on span "Integrations" at bounding box center [226, 136] width 36 height 8
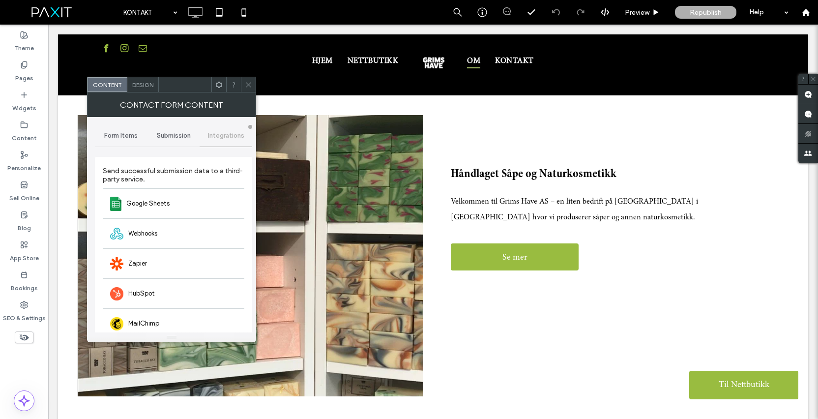
click at [249, 83] on icon at bounding box center [248, 84] width 7 height 7
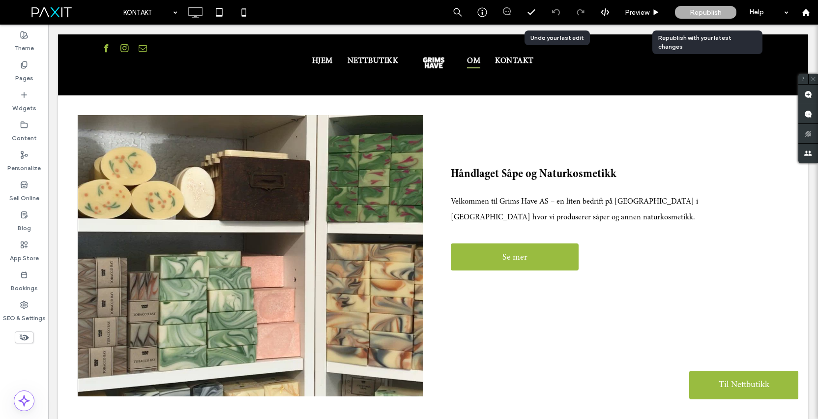
click at [705, 12] on span "Republish" at bounding box center [706, 12] width 32 height 8
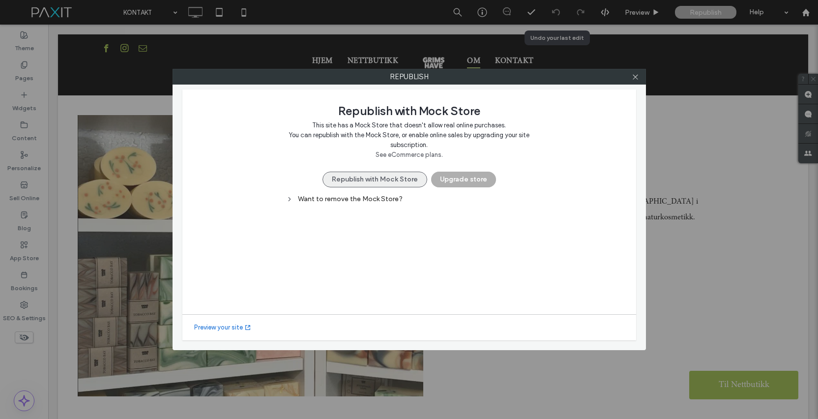
click at [390, 178] on button "Republish with Mock Store" at bounding box center [374, 180] width 105 height 16
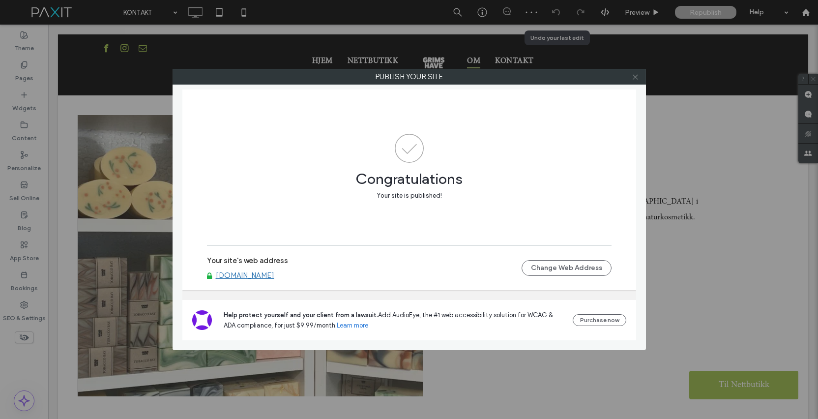
click at [635, 78] on icon at bounding box center [635, 76] width 7 height 7
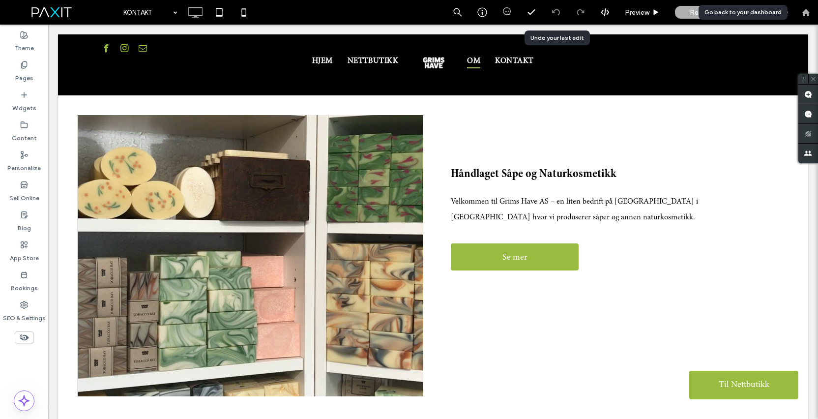
click at [805, 13] on use at bounding box center [805, 11] width 7 height 7
